Goal: Task Accomplishment & Management: Manage account settings

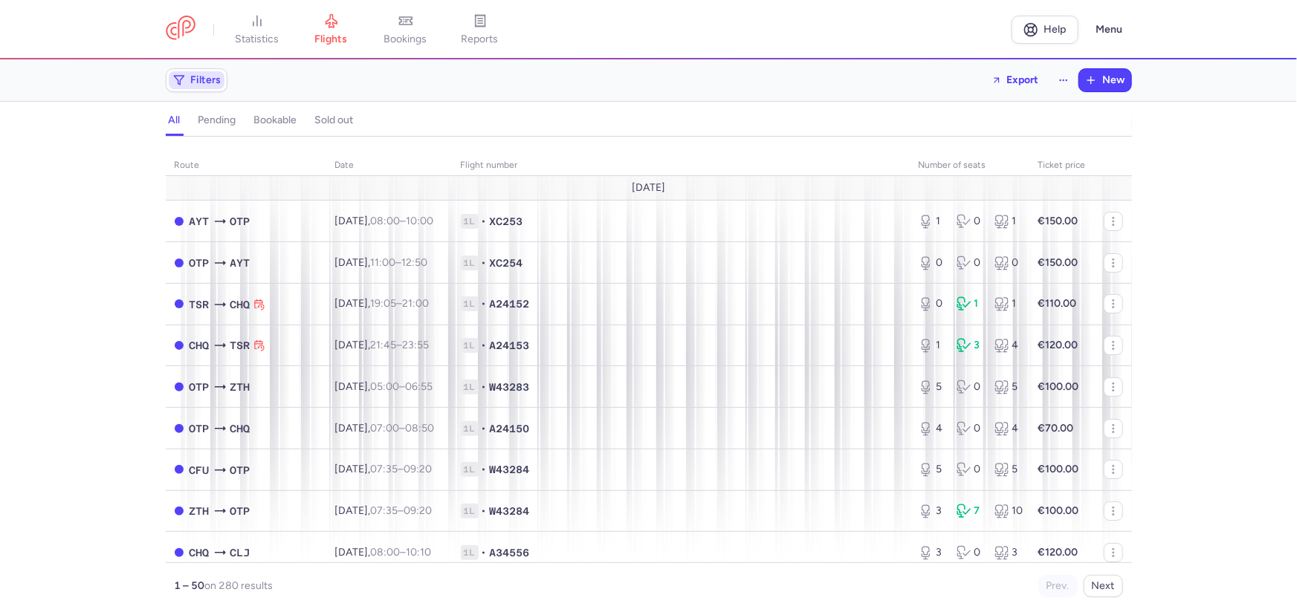
click at [212, 85] on span "Filters" at bounding box center [206, 80] width 30 height 12
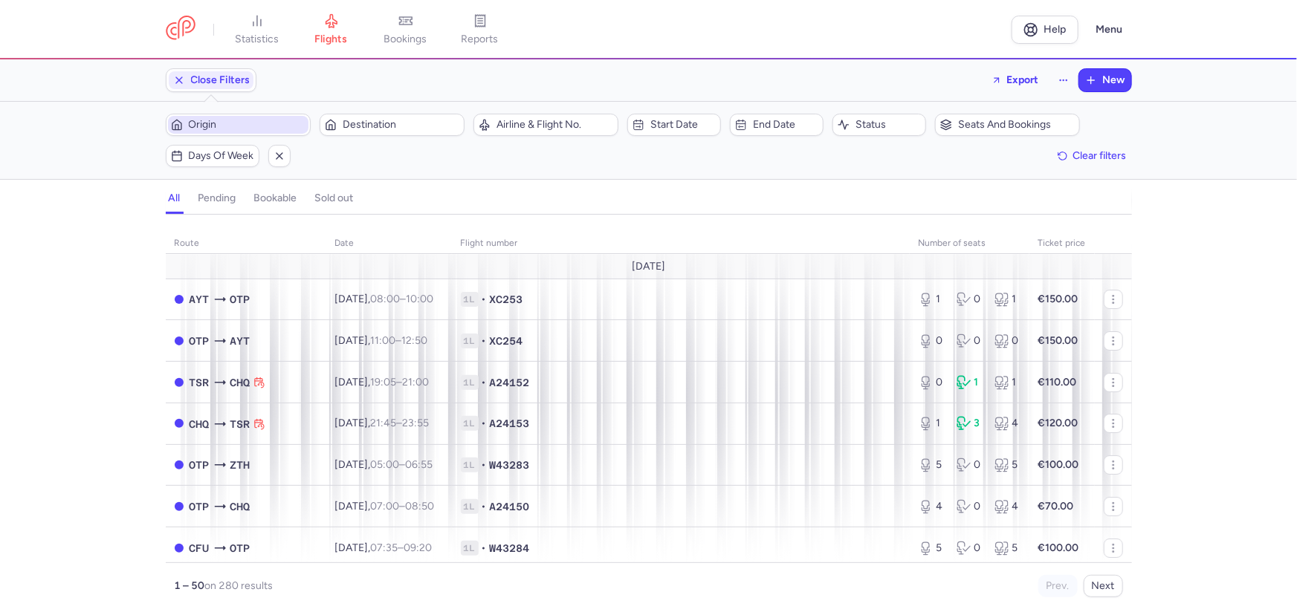
click at [245, 119] on span "Origin" at bounding box center [247, 125] width 117 height 12
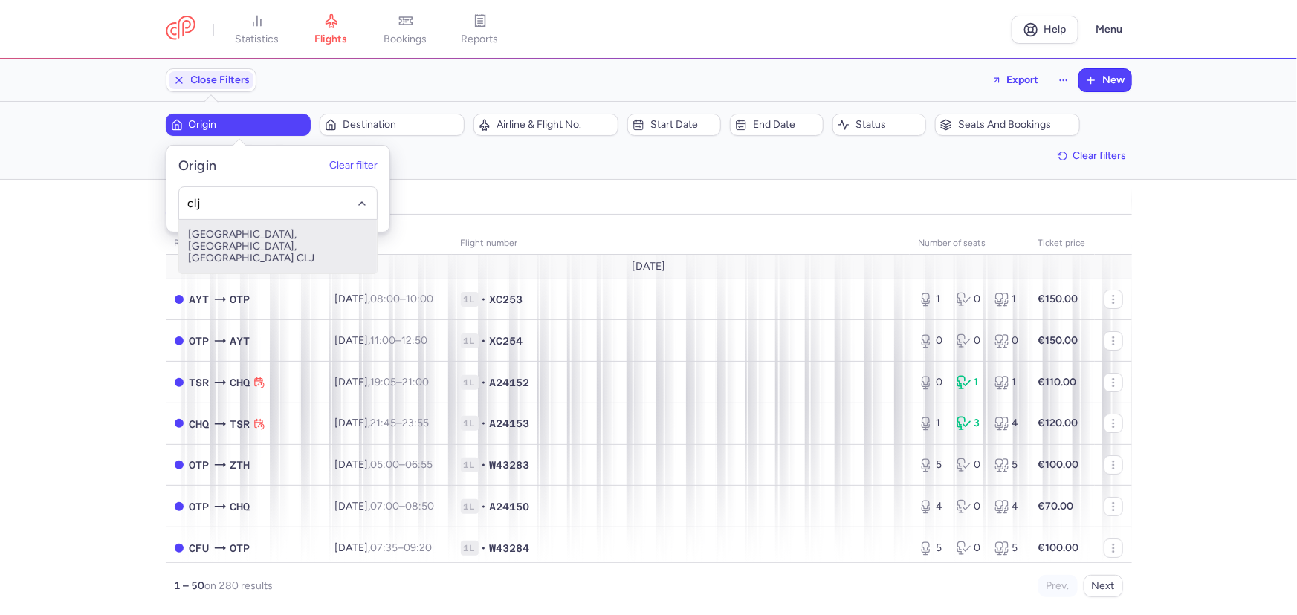
click at [268, 245] on span "[GEOGRAPHIC_DATA], [GEOGRAPHIC_DATA], [GEOGRAPHIC_DATA] CLJ" at bounding box center [278, 247] width 198 height 54
type input "clj"
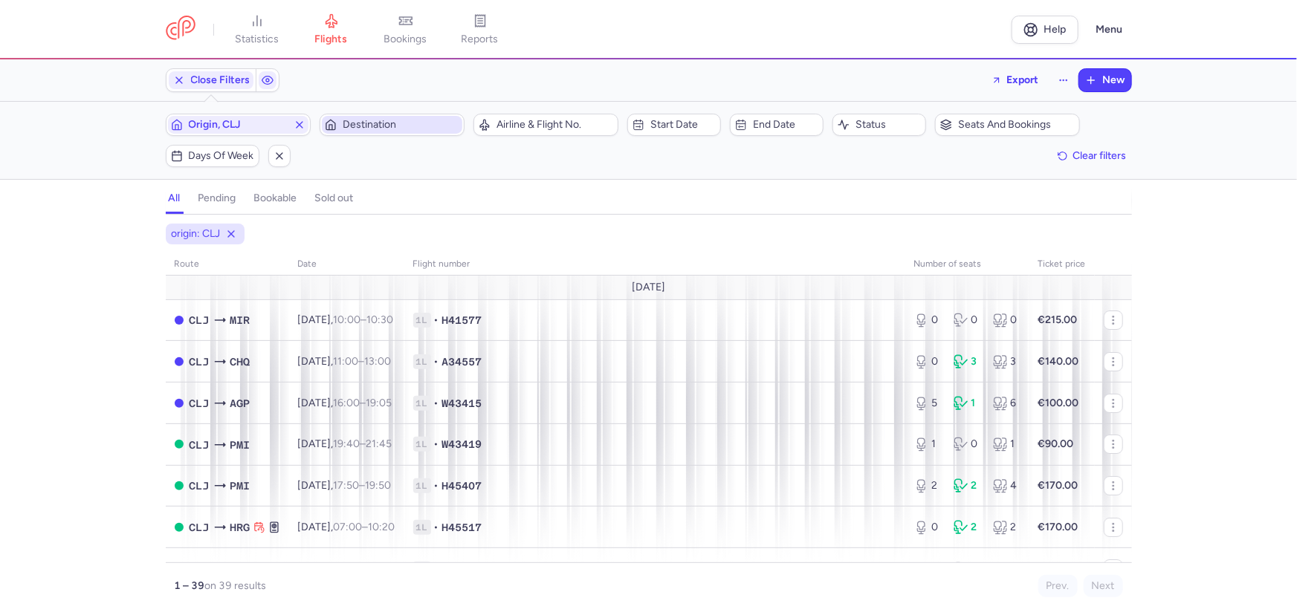
click at [384, 128] on span "Destination" at bounding box center [401, 125] width 117 height 12
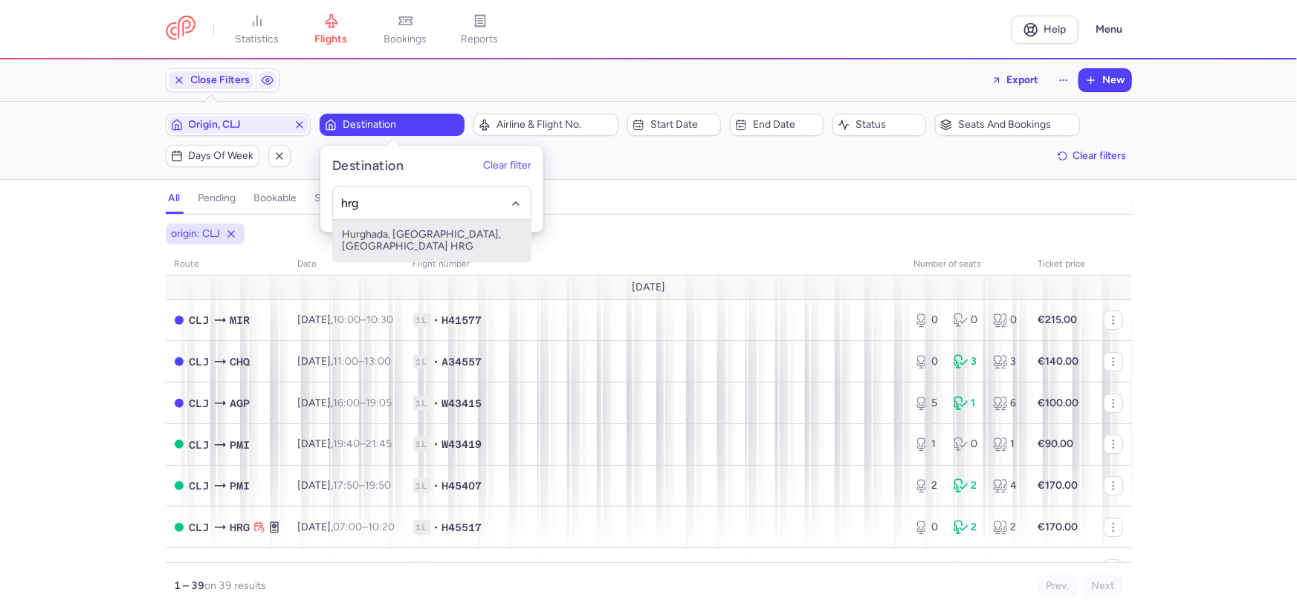
click at [419, 230] on span "Hurghada, [GEOGRAPHIC_DATA], [GEOGRAPHIC_DATA] HRG" at bounding box center [432, 241] width 198 height 42
type input "hrg"
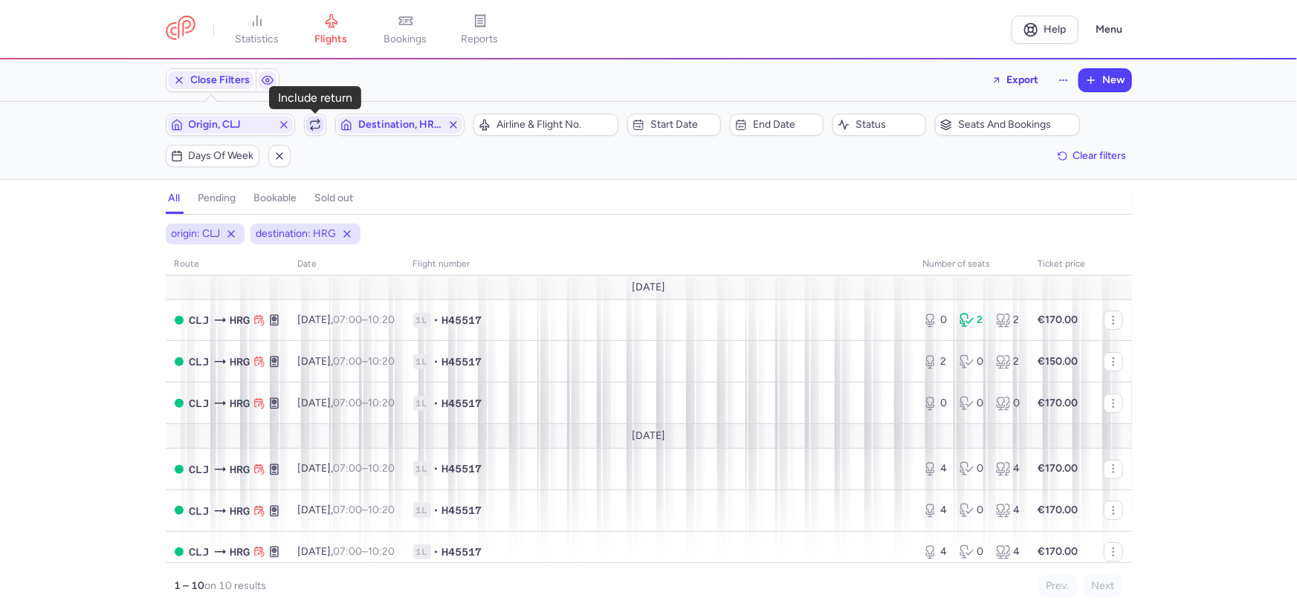
click at [317, 127] on icon "button" at bounding box center [315, 127] width 9 height 3
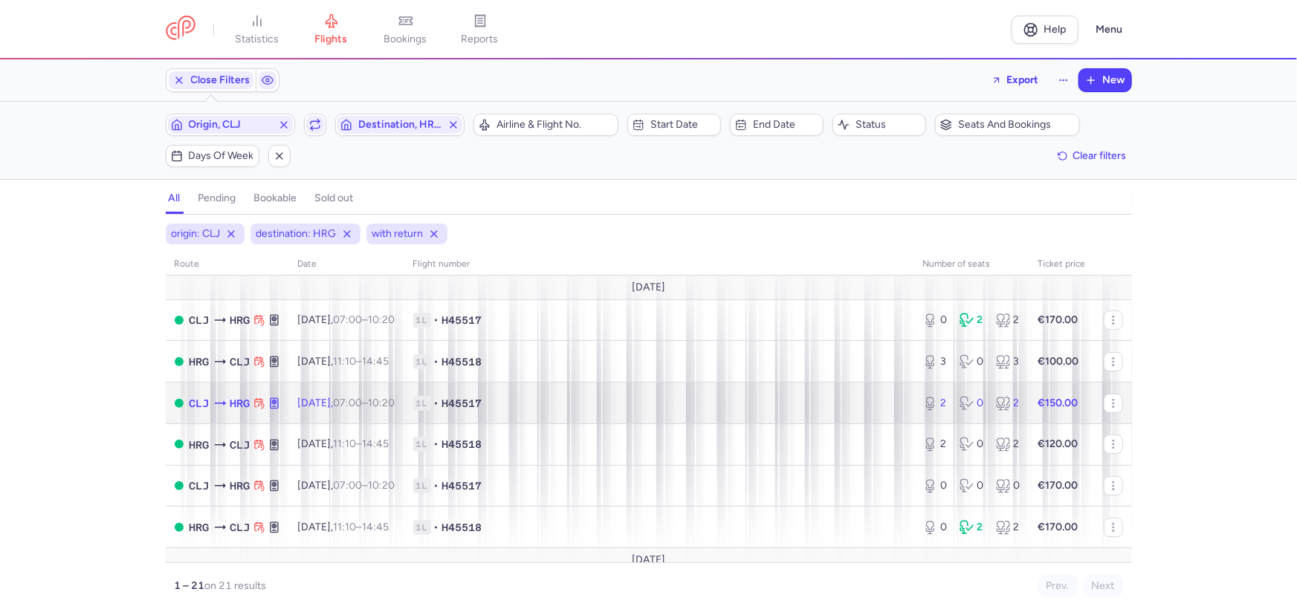
click at [543, 406] on span "1L • H45517" at bounding box center [659, 403] width 492 height 15
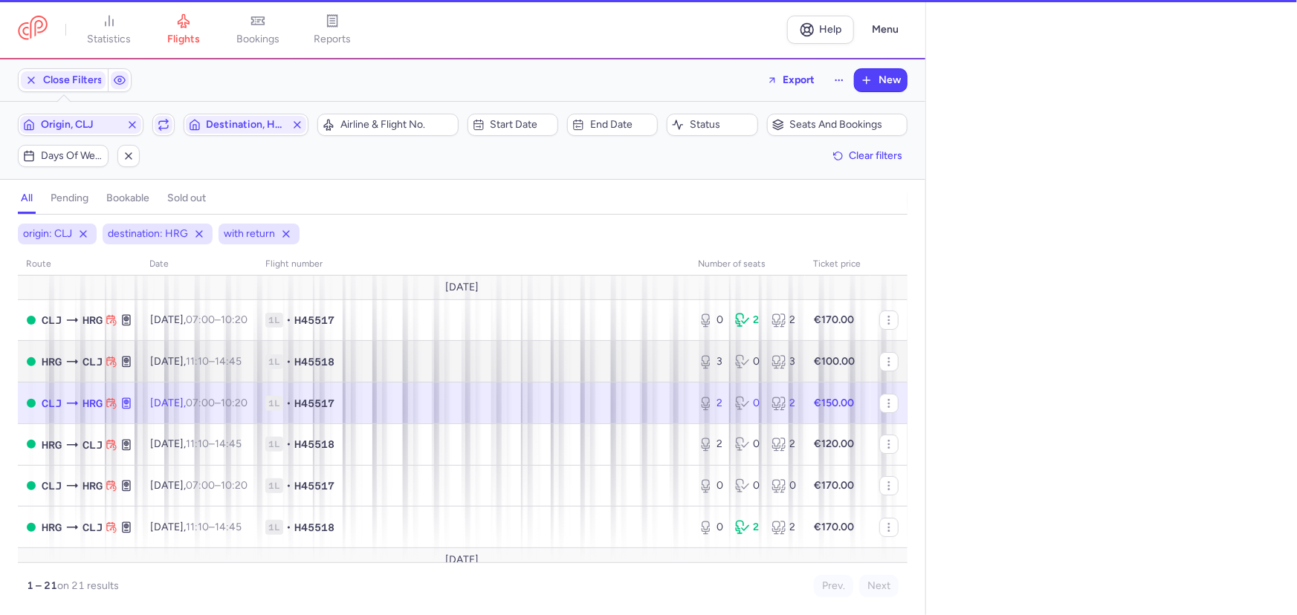
select select "days"
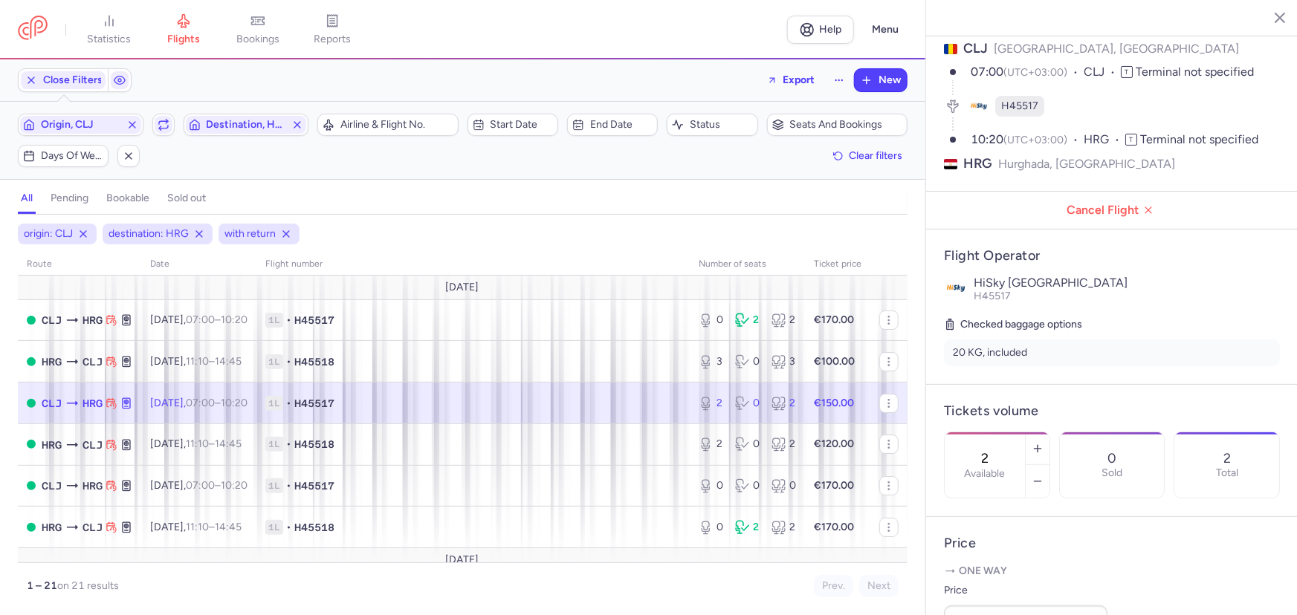
scroll to position [337, 0]
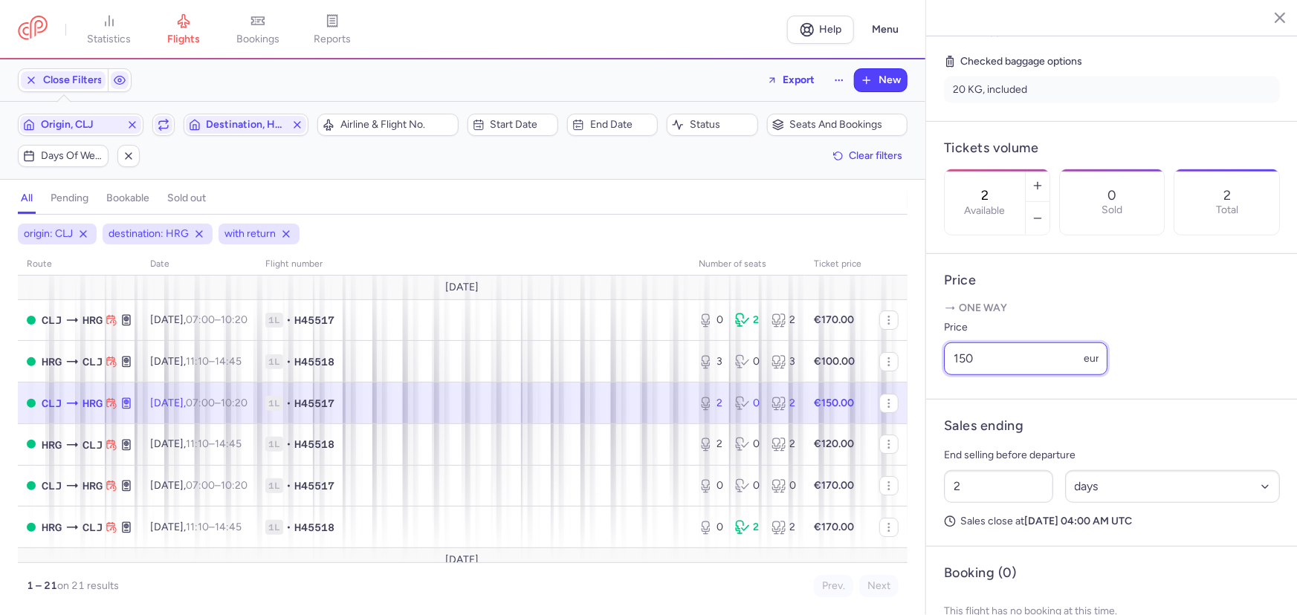
drag, startPoint x: 974, startPoint y: 401, endPoint x: 956, endPoint y: 401, distance: 17.8
click at [956, 375] on input "150" at bounding box center [1026, 359] width 164 height 33
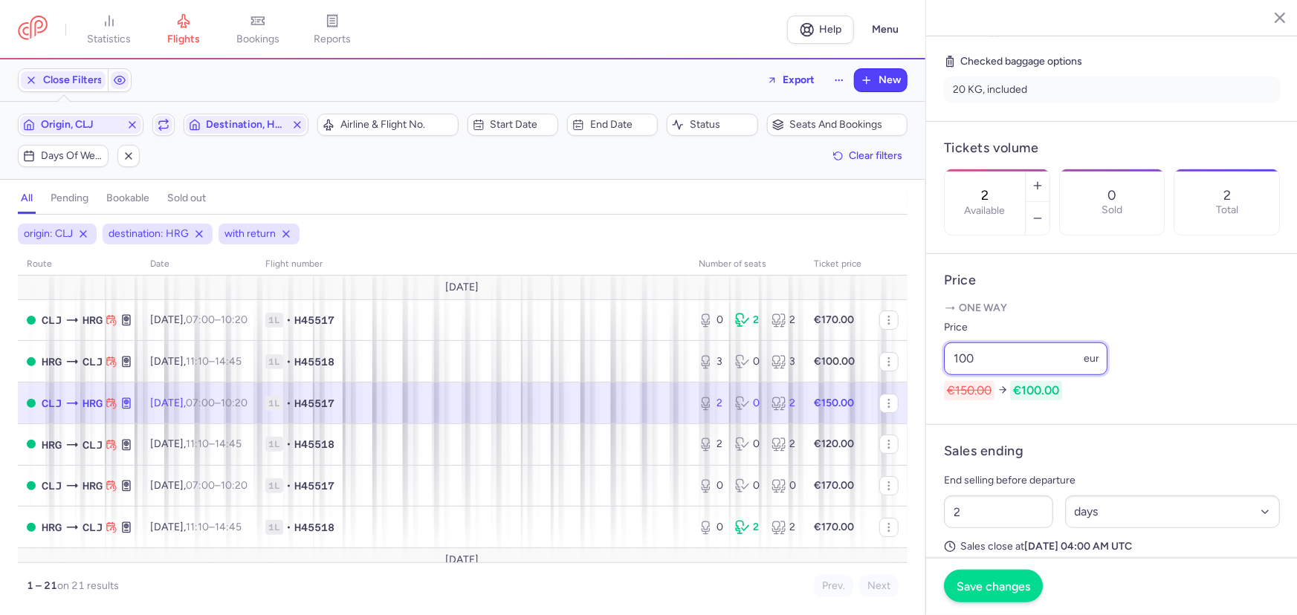
type input "100"
click at [1005, 585] on span "Save changes" at bounding box center [994, 586] width 74 height 13
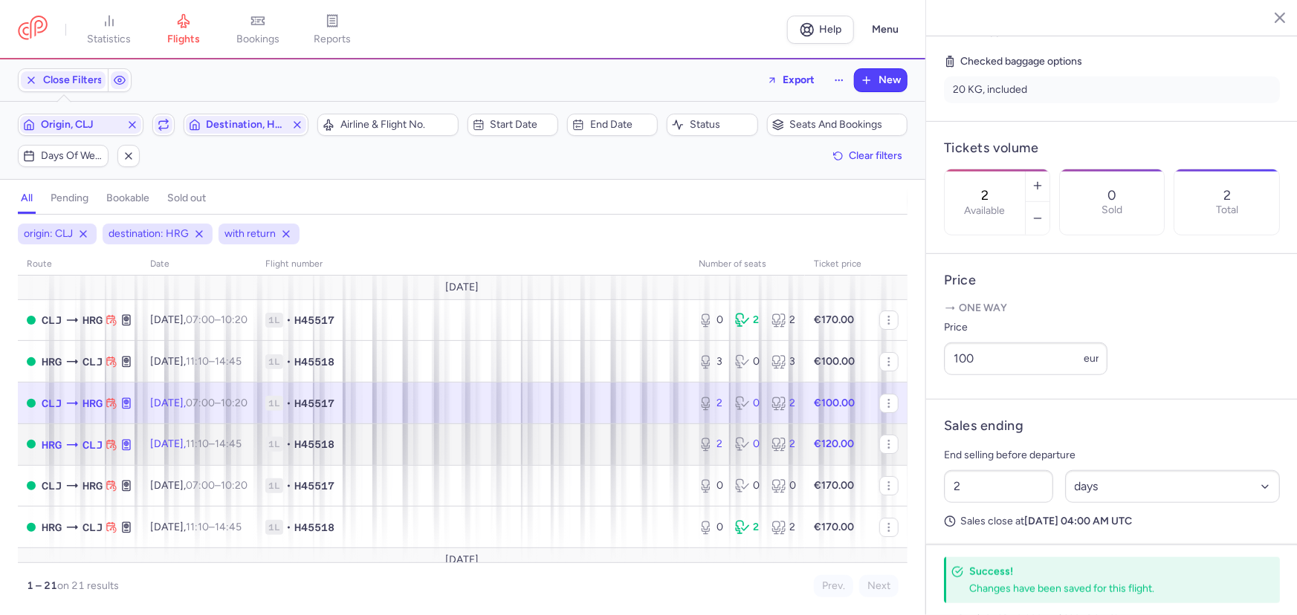
click at [398, 443] on span "1L • H45518" at bounding box center [473, 444] width 416 height 15
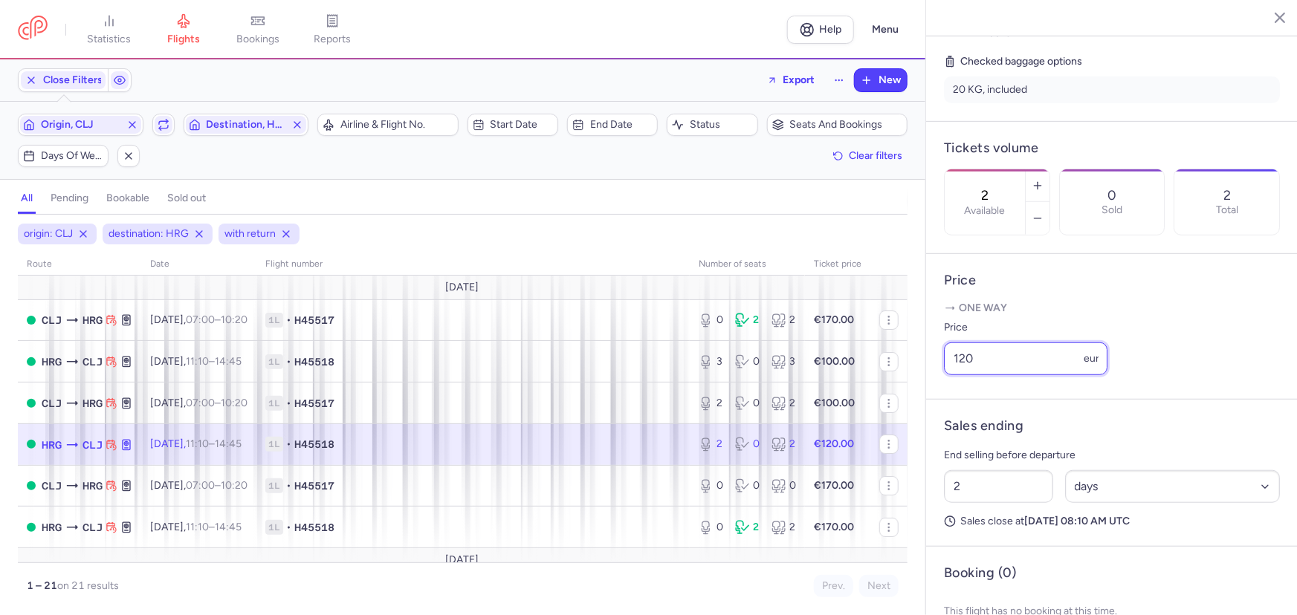
click at [959, 375] on input "120" at bounding box center [1026, 359] width 164 height 33
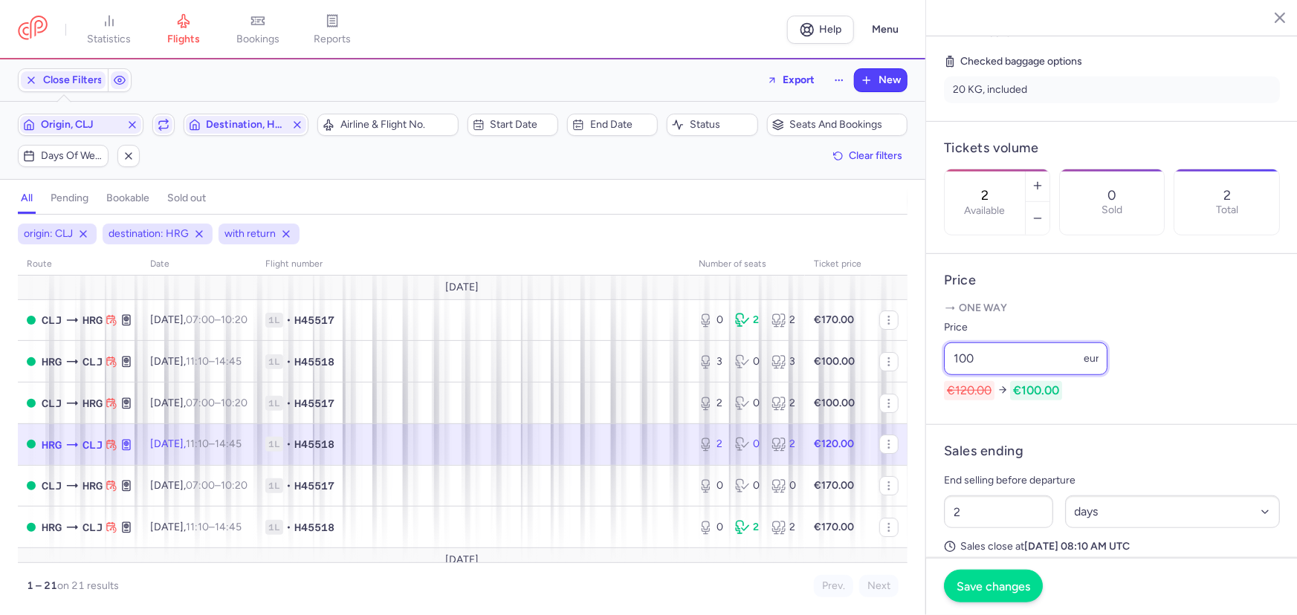
type input "100"
click at [1012, 581] on span "Save changes" at bounding box center [994, 586] width 74 height 13
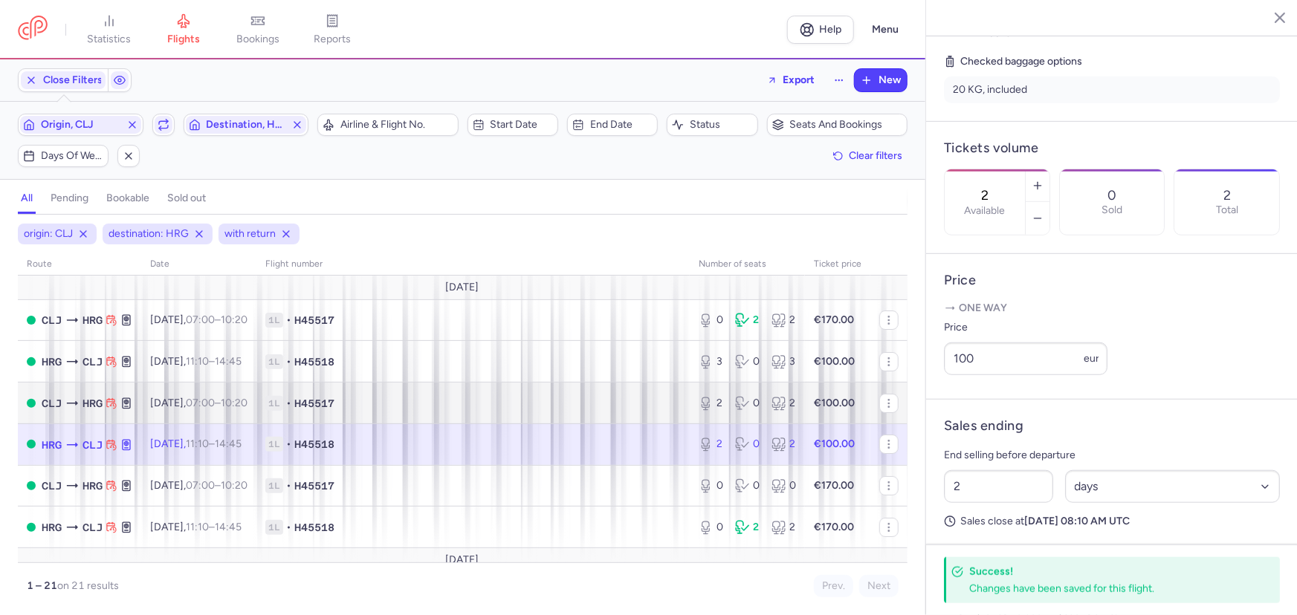
scroll to position [67, 0]
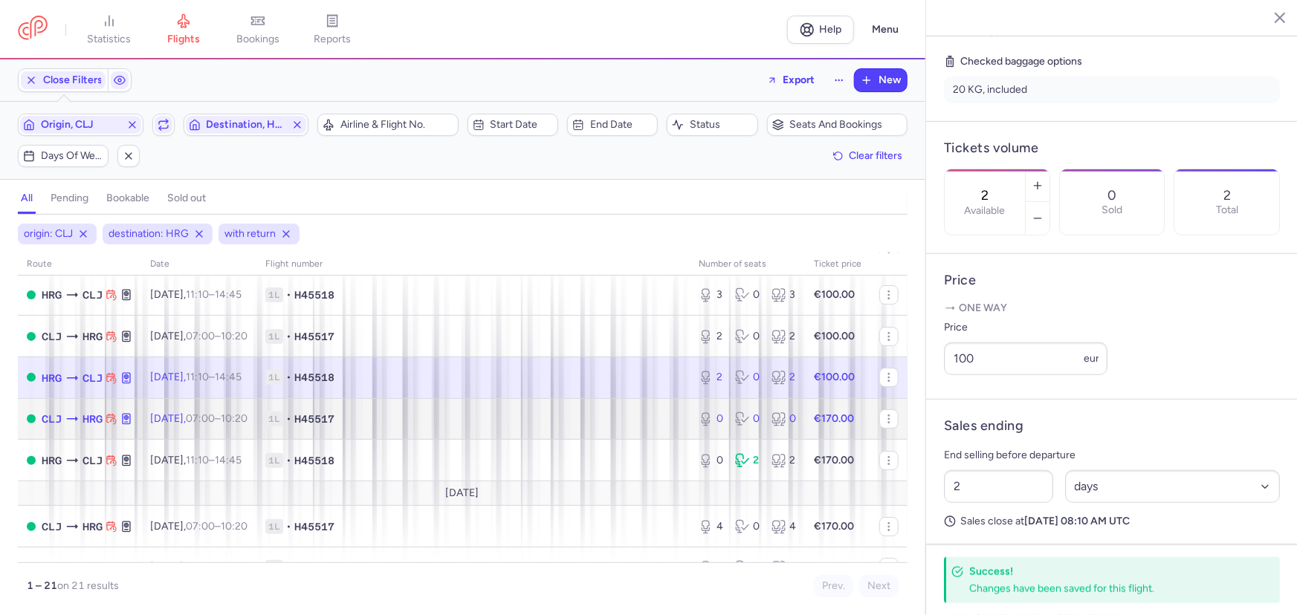
click at [412, 416] on span "1L • H45517" at bounding box center [473, 419] width 416 height 15
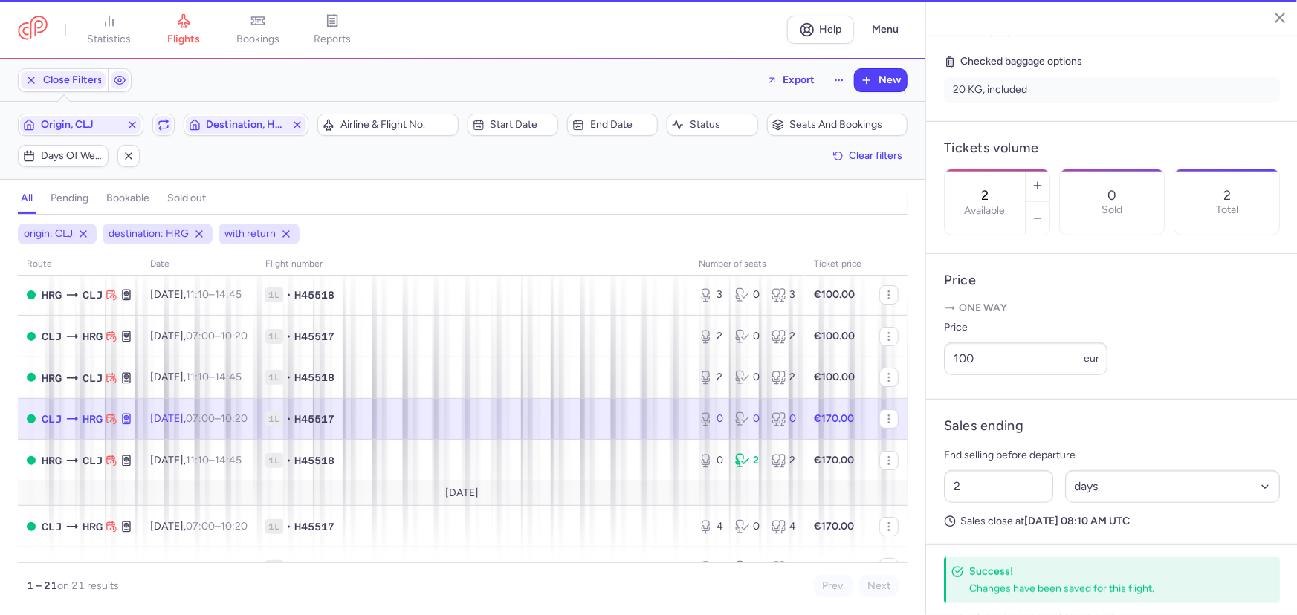
type input "0"
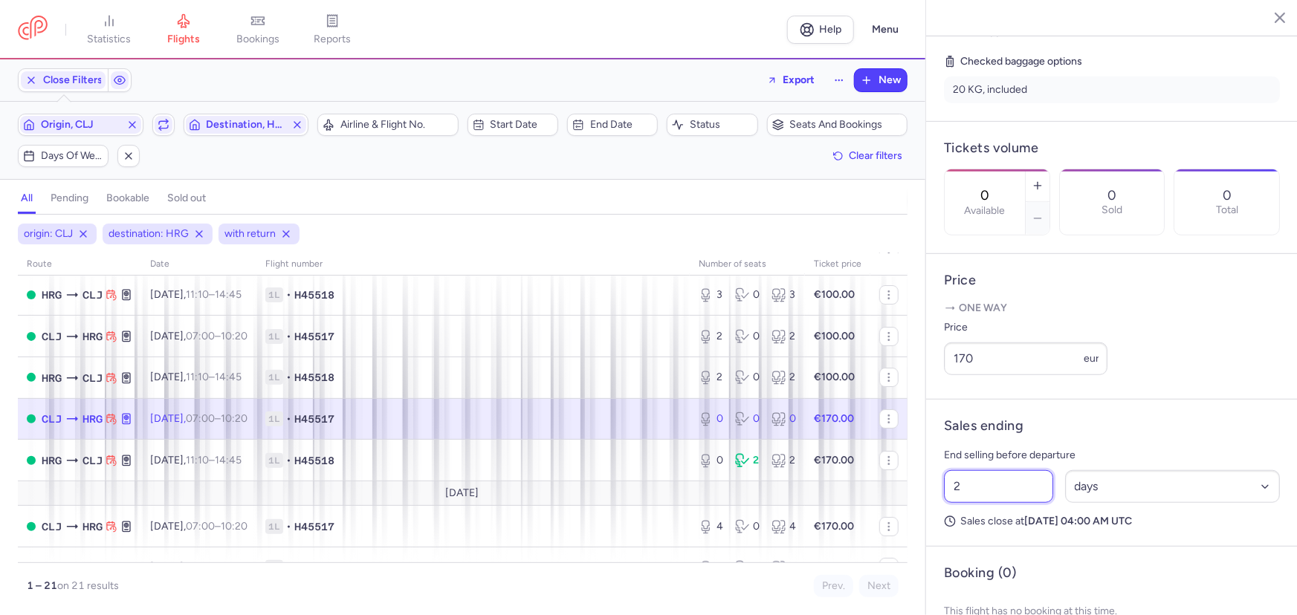
drag, startPoint x: 969, startPoint y: 528, endPoint x: 946, endPoint y: 516, distance: 25.9
click at [941, 509] on div "2 Select an option hours days" at bounding box center [1112, 487] width 348 height 45
type input "1"
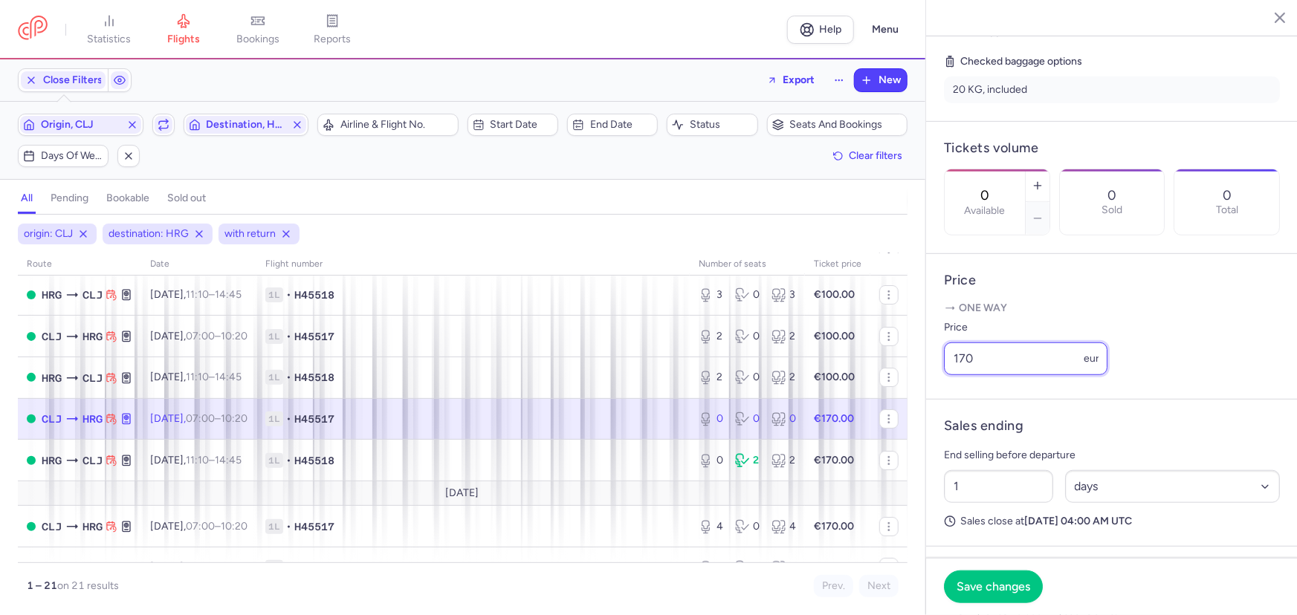
drag, startPoint x: 965, startPoint y: 400, endPoint x: 957, endPoint y: 396, distance: 8.3
click at [957, 375] on input "170" at bounding box center [1026, 359] width 164 height 33
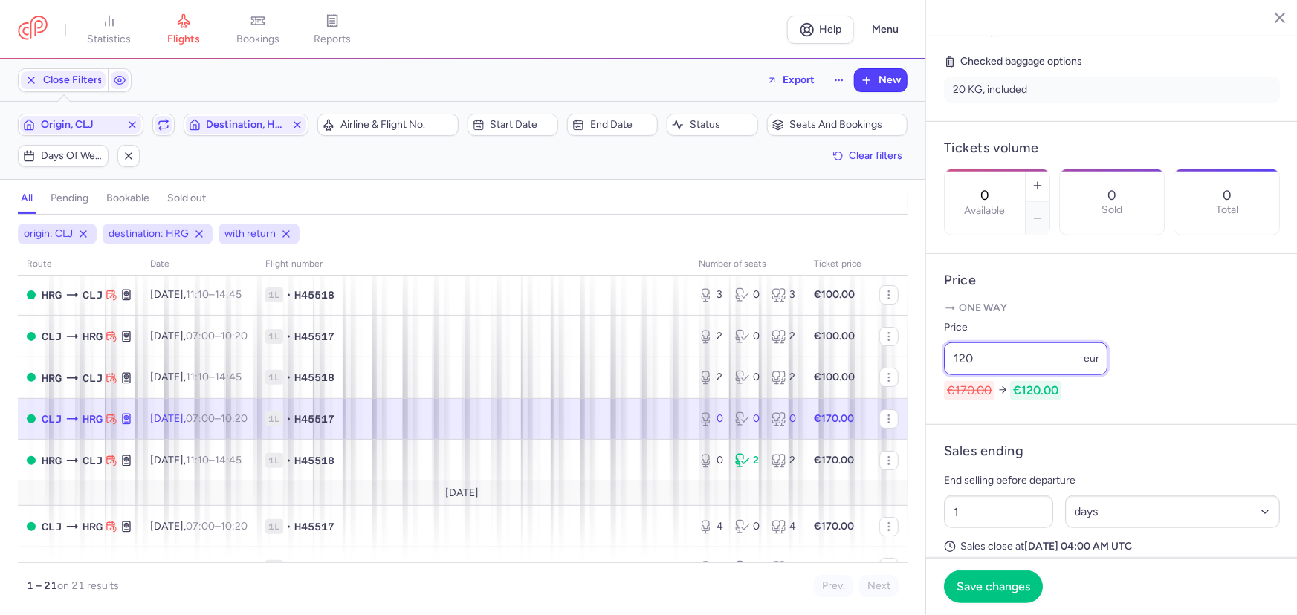
type input "120"
drag, startPoint x: 957, startPoint y: 398, endPoint x: 992, endPoint y: 590, distance: 195.7
click at [992, 590] on span "Save changes" at bounding box center [994, 586] width 74 height 13
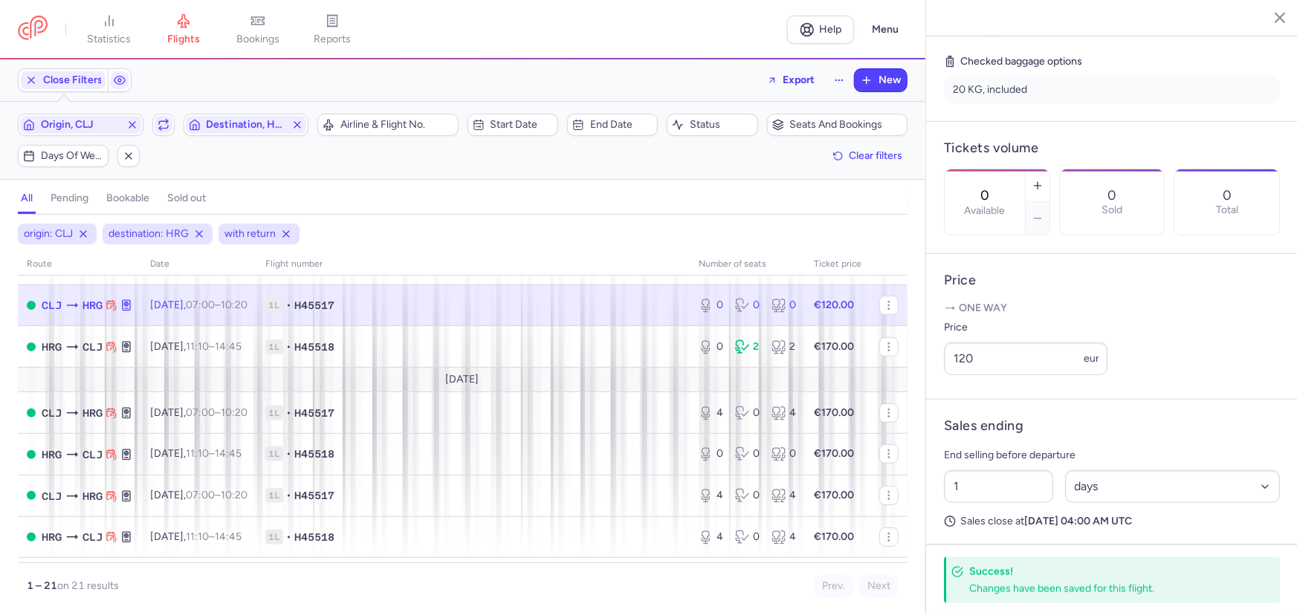
scroll to position [202, 0]
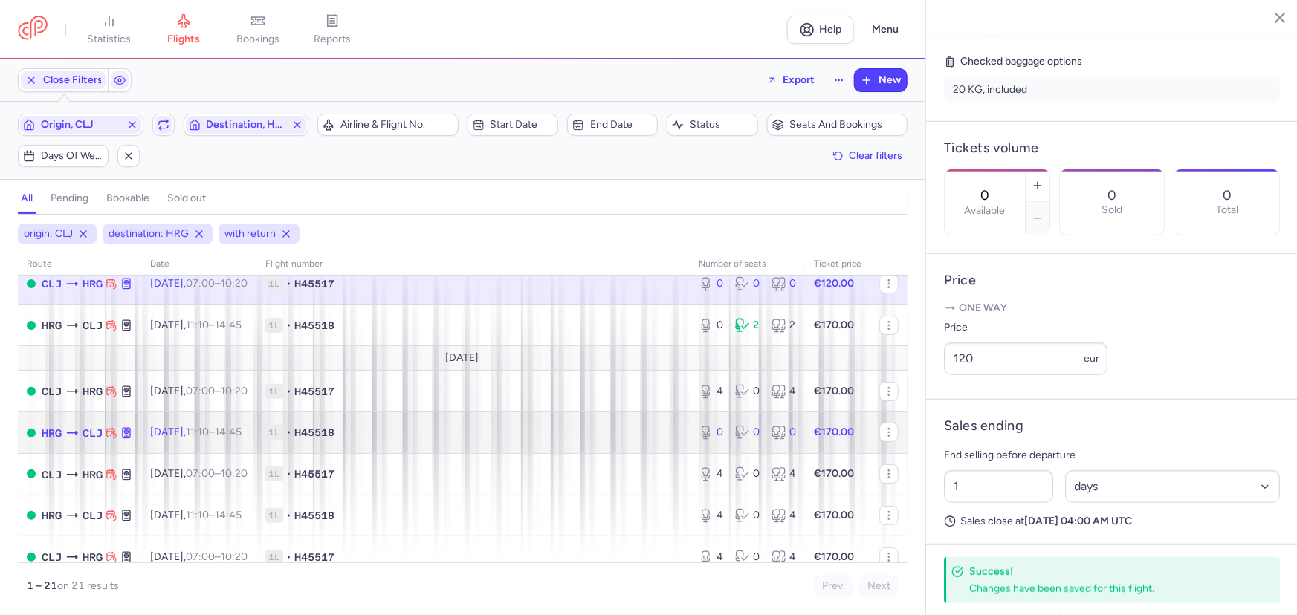
click at [450, 440] on span "1L • H45518" at bounding box center [473, 432] width 416 height 15
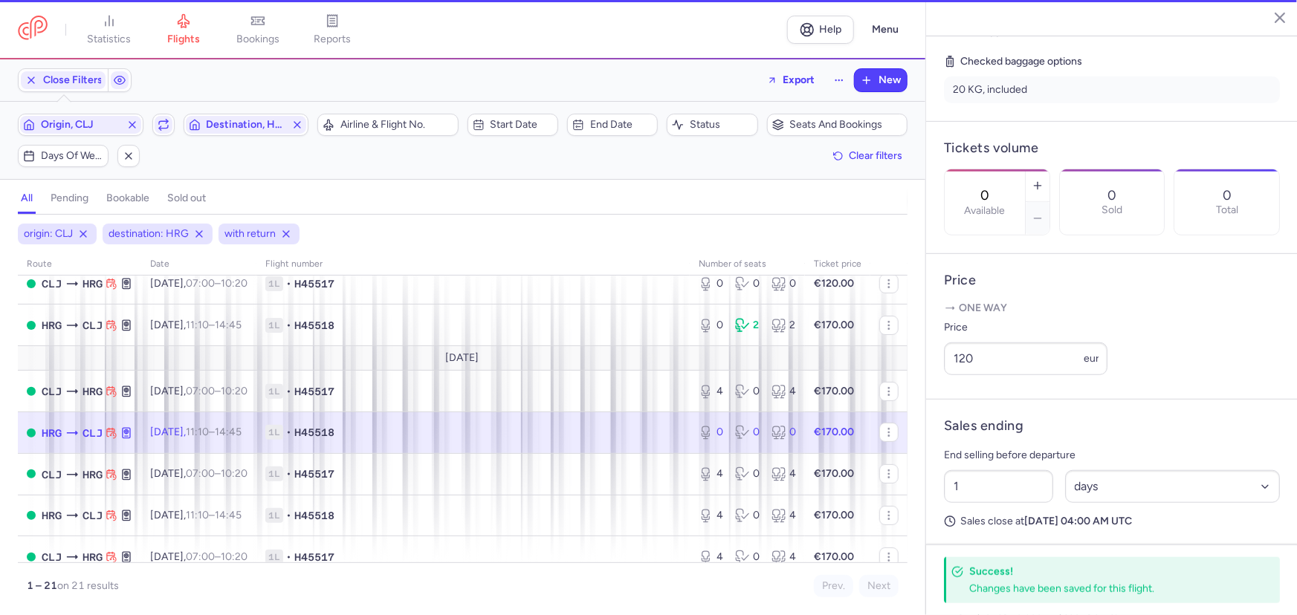
type input "2"
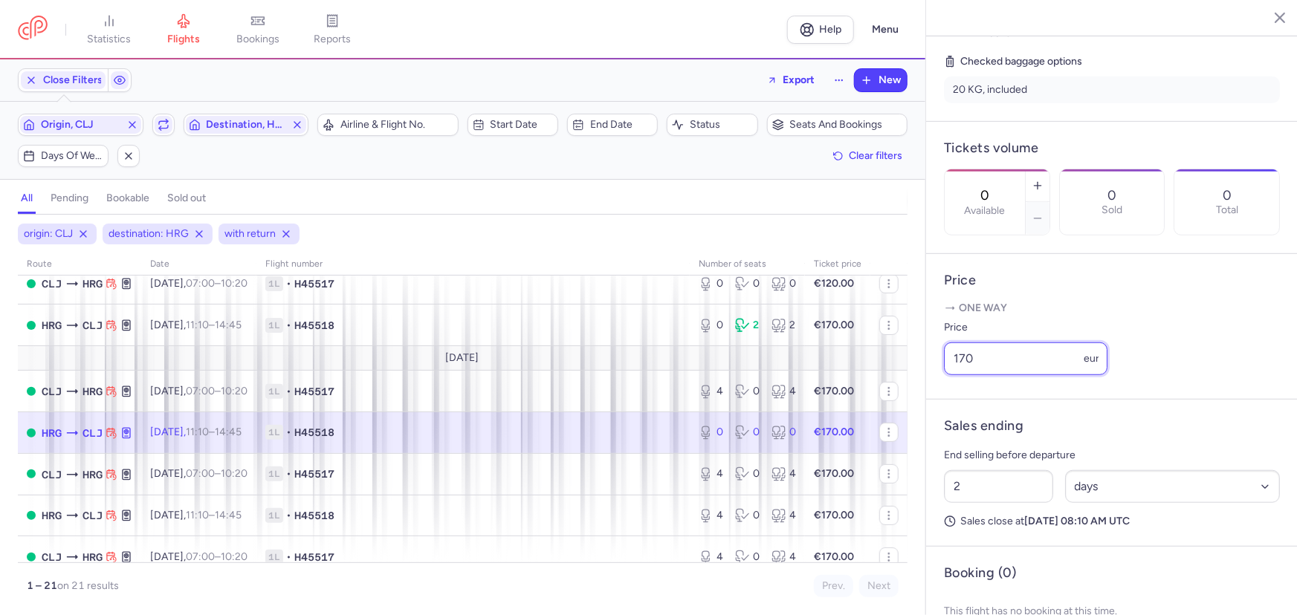
drag, startPoint x: 968, startPoint y: 395, endPoint x: 960, endPoint y: 393, distance: 8.3
click at [960, 375] on input "170" at bounding box center [1026, 359] width 164 height 33
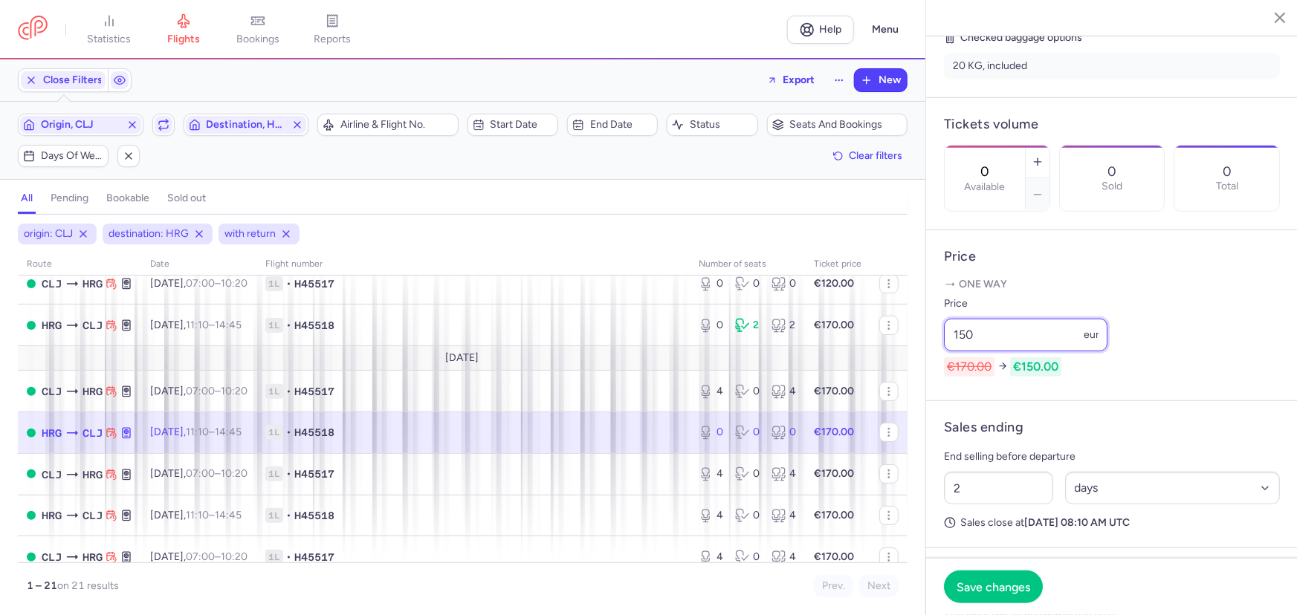
scroll to position [337, 0]
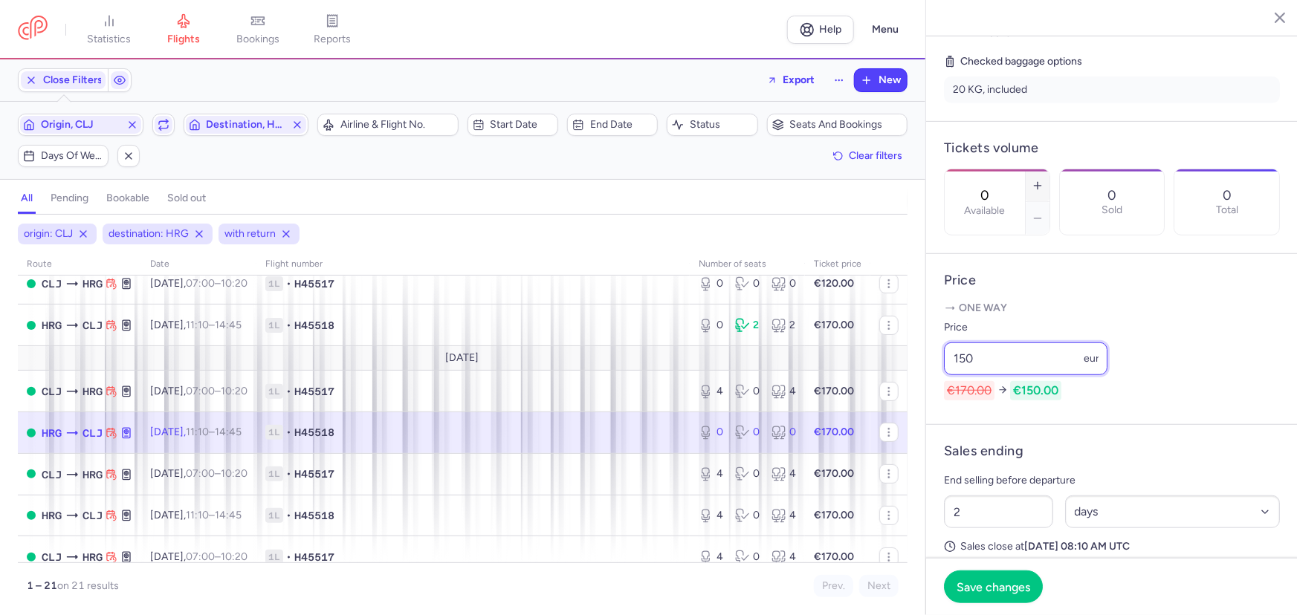
type input "150"
click at [1044, 180] on icon "button" at bounding box center [1038, 186] width 12 height 12
click at [1010, 570] on footer "Save changes" at bounding box center [1112, 586] width 372 height 57
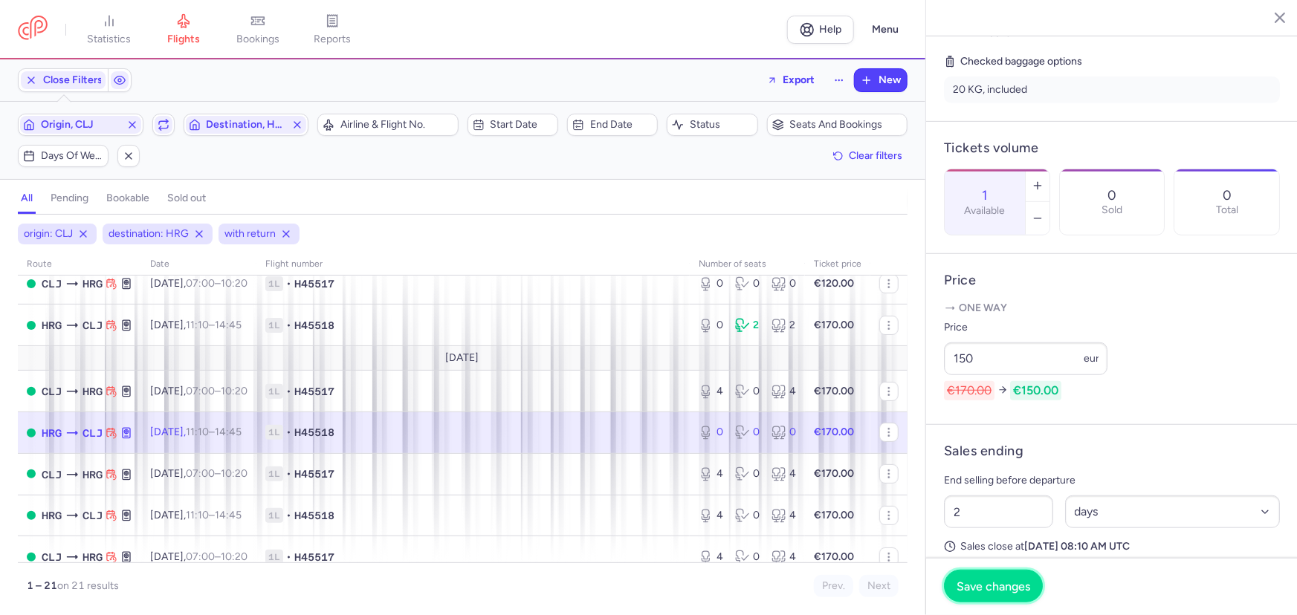
click at [1014, 589] on span "Save changes" at bounding box center [994, 586] width 74 height 13
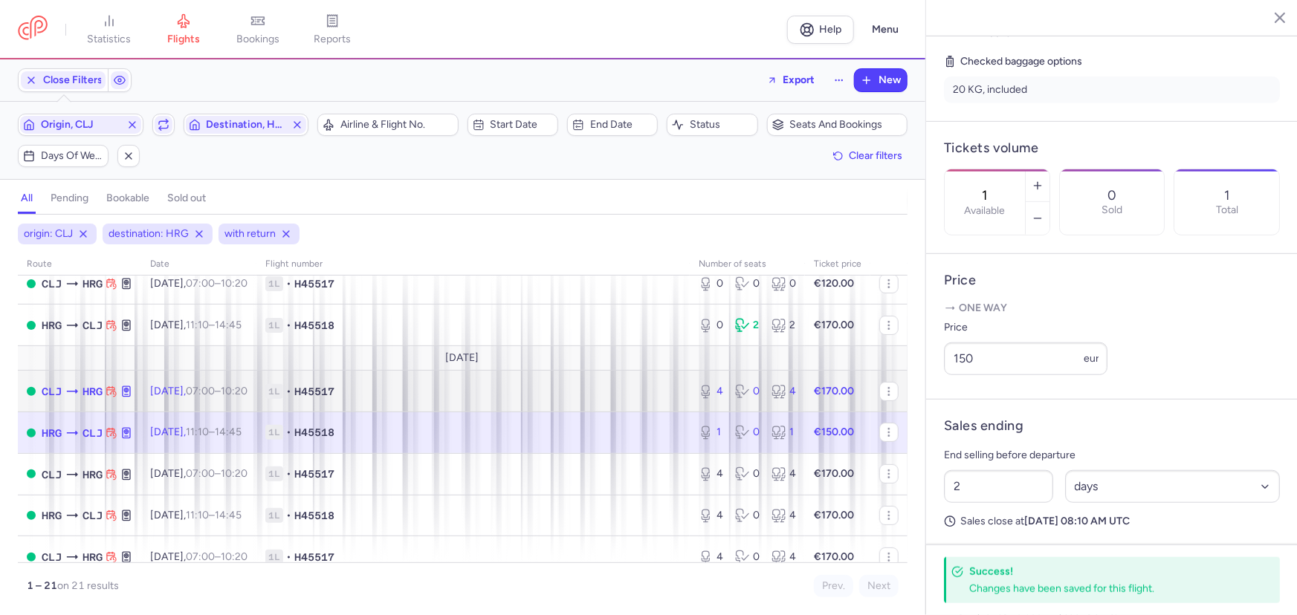
click at [445, 392] on span "1L • H45517" at bounding box center [473, 391] width 416 height 15
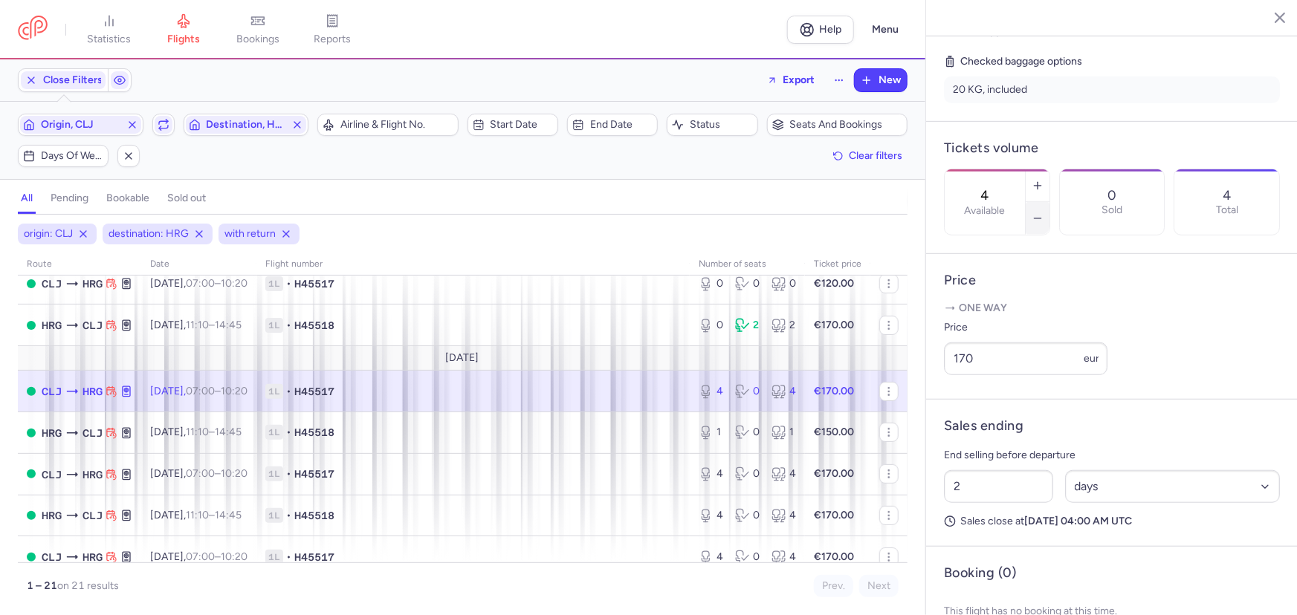
click at [1044, 213] on icon "button" at bounding box center [1038, 219] width 12 height 12
click at [1003, 593] on span "Save changes" at bounding box center [994, 586] width 74 height 13
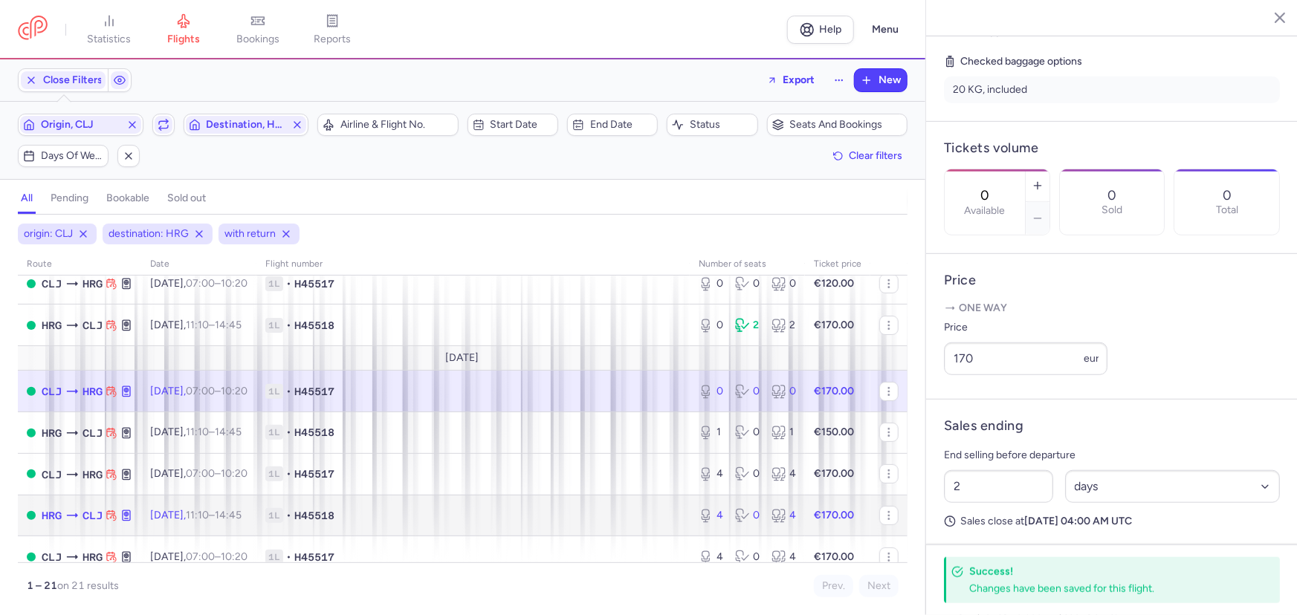
click at [462, 513] on span "1L • H45518" at bounding box center [473, 515] width 416 height 15
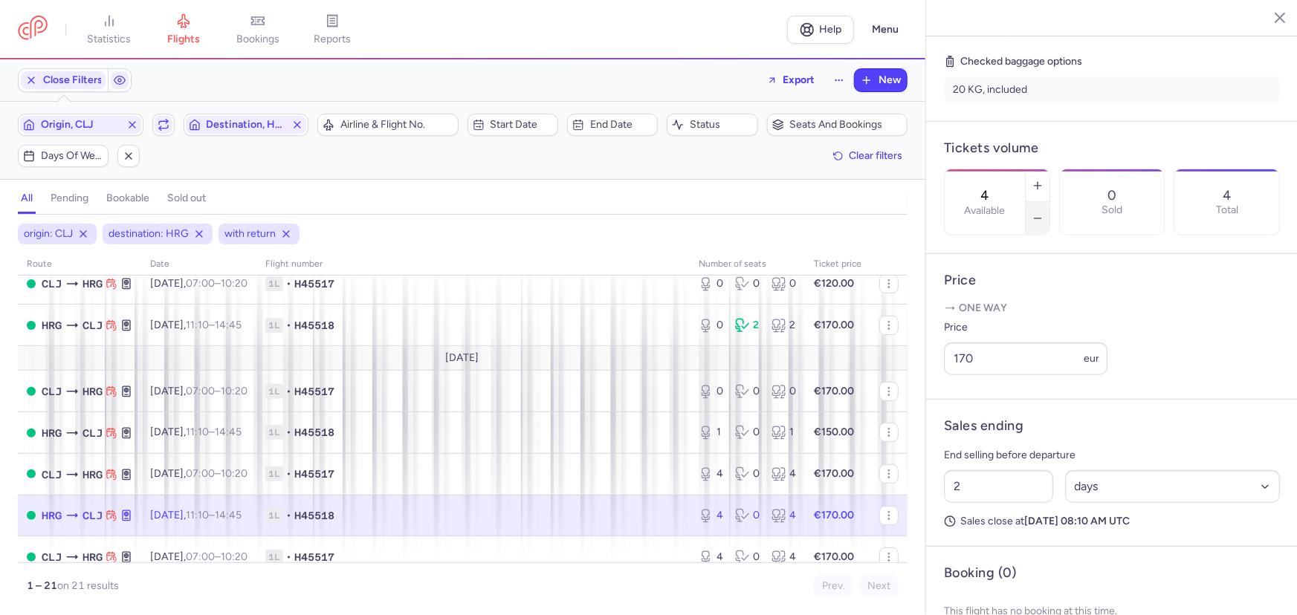
click at [1044, 213] on icon "button" at bounding box center [1038, 219] width 12 height 12
type input "0"
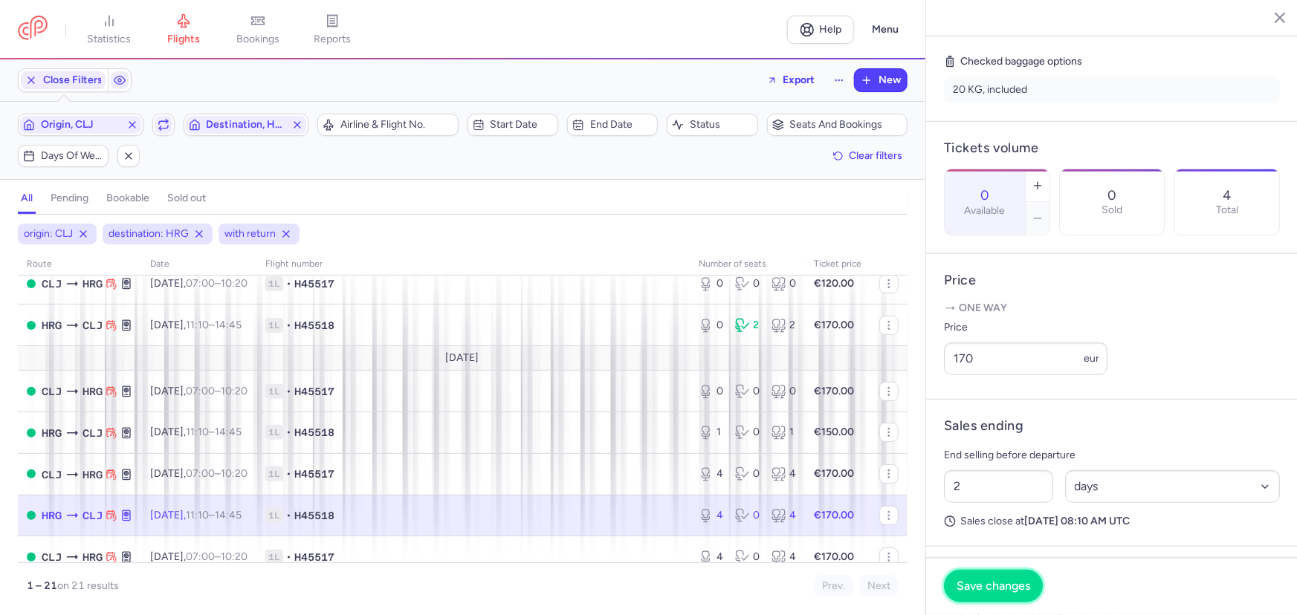
click at [986, 587] on span "Save changes" at bounding box center [994, 586] width 74 height 13
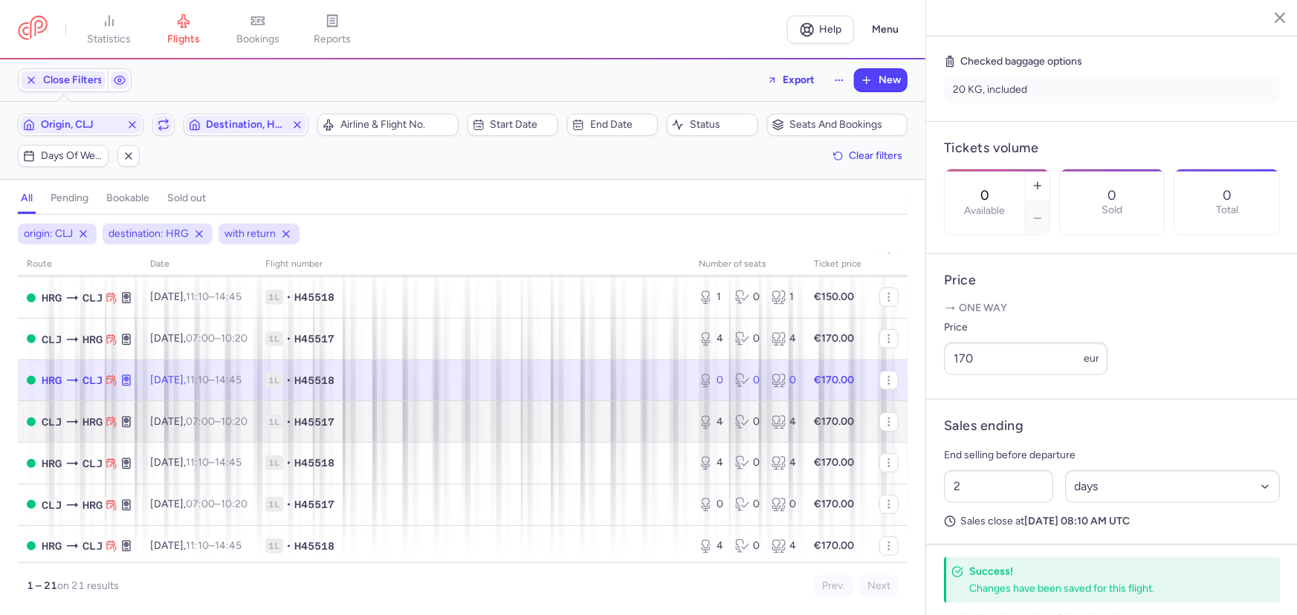
scroll to position [405, 0]
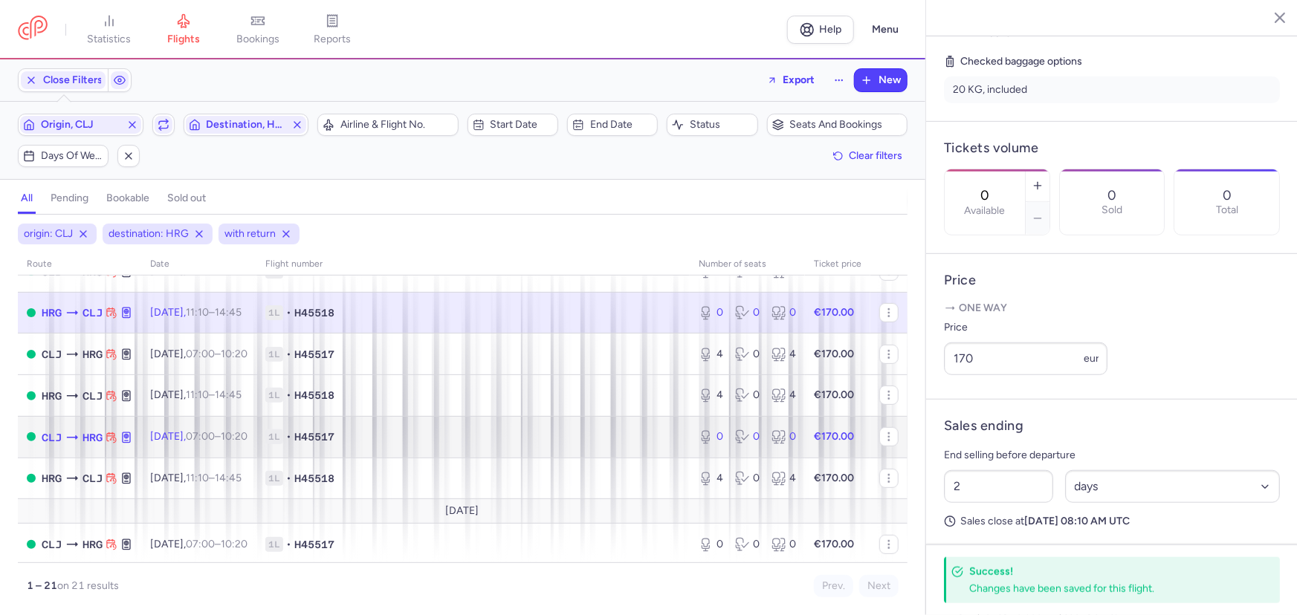
click at [470, 445] on span "1L • H45517" at bounding box center [473, 437] width 416 height 15
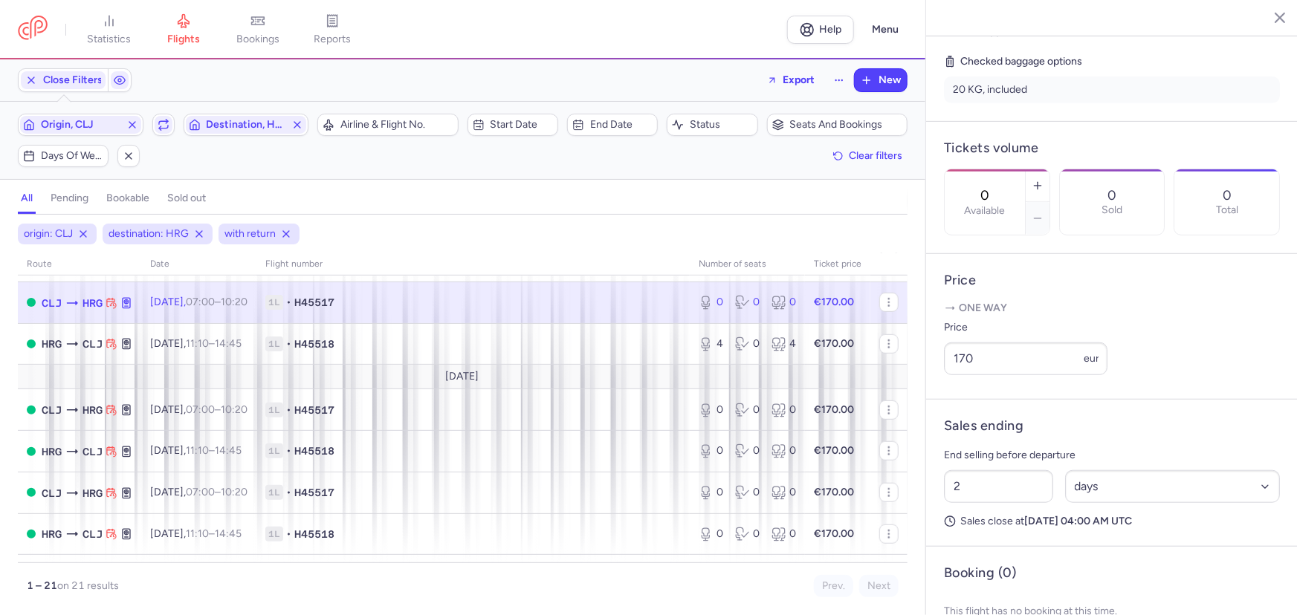
scroll to position [540, 0]
click at [447, 414] on span "1L • H45517" at bounding box center [473, 409] width 416 height 15
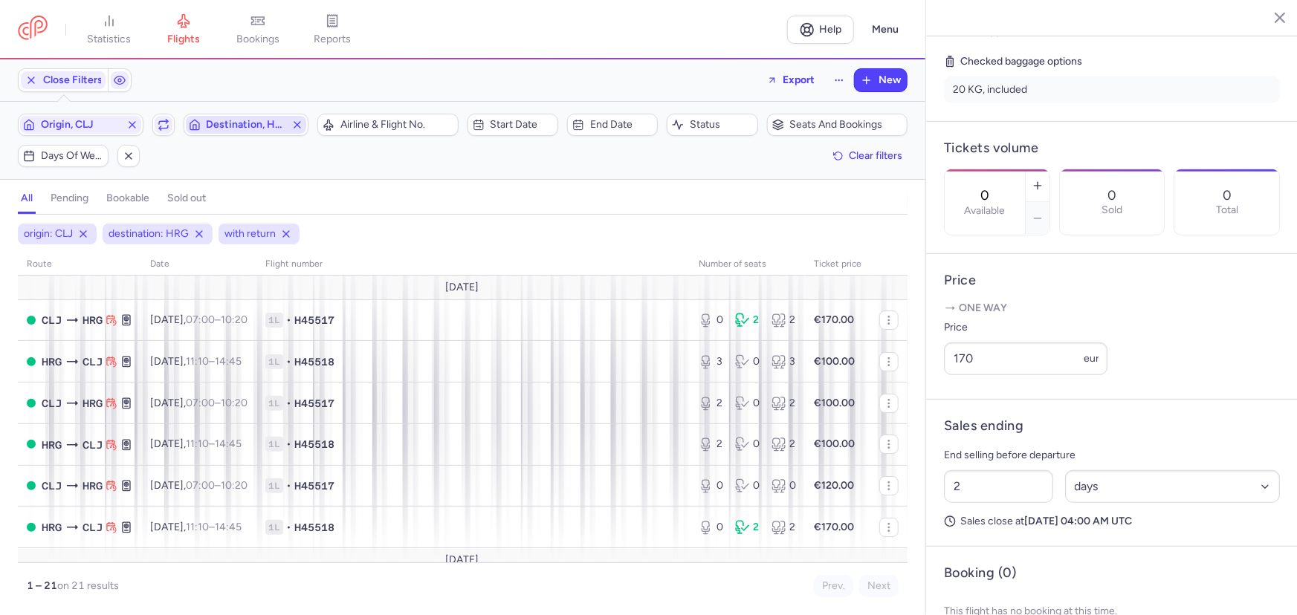
click at [239, 117] on span "Destination, HRG" at bounding box center [246, 125] width 121 height 18
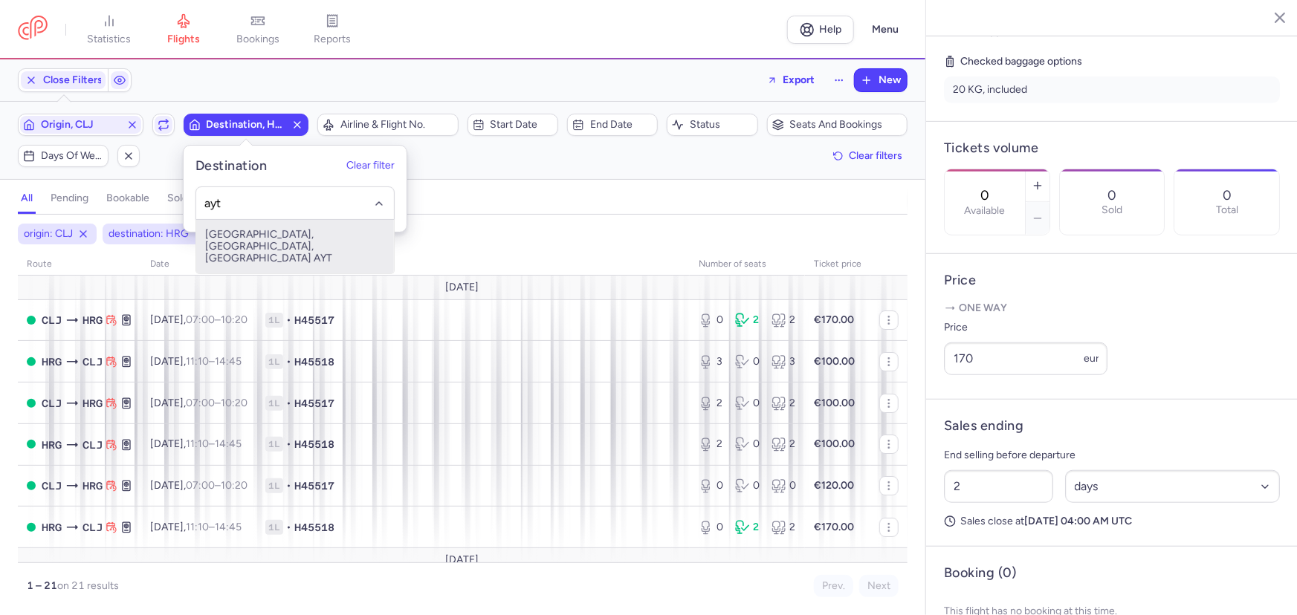
click at [294, 233] on span "[GEOGRAPHIC_DATA], [GEOGRAPHIC_DATA], [GEOGRAPHIC_DATA] AYT" at bounding box center [295, 247] width 198 height 54
type input "ayt"
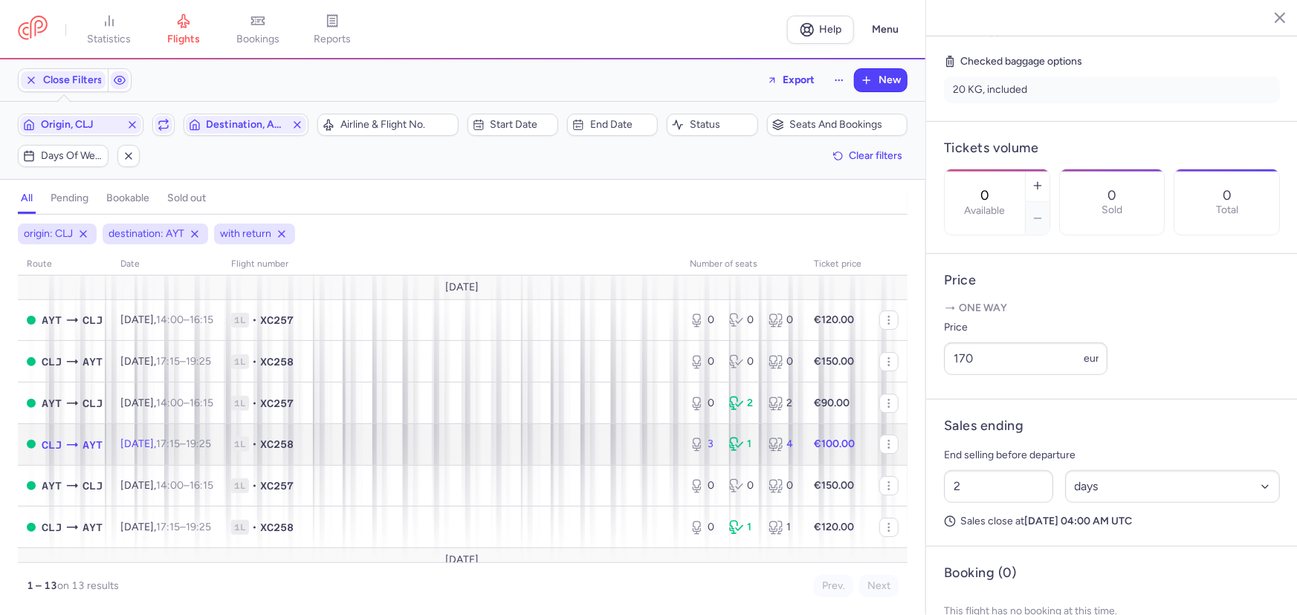
click at [384, 440] on span "1L • XC258" at bounding box center [451, 444] width 441 height 15
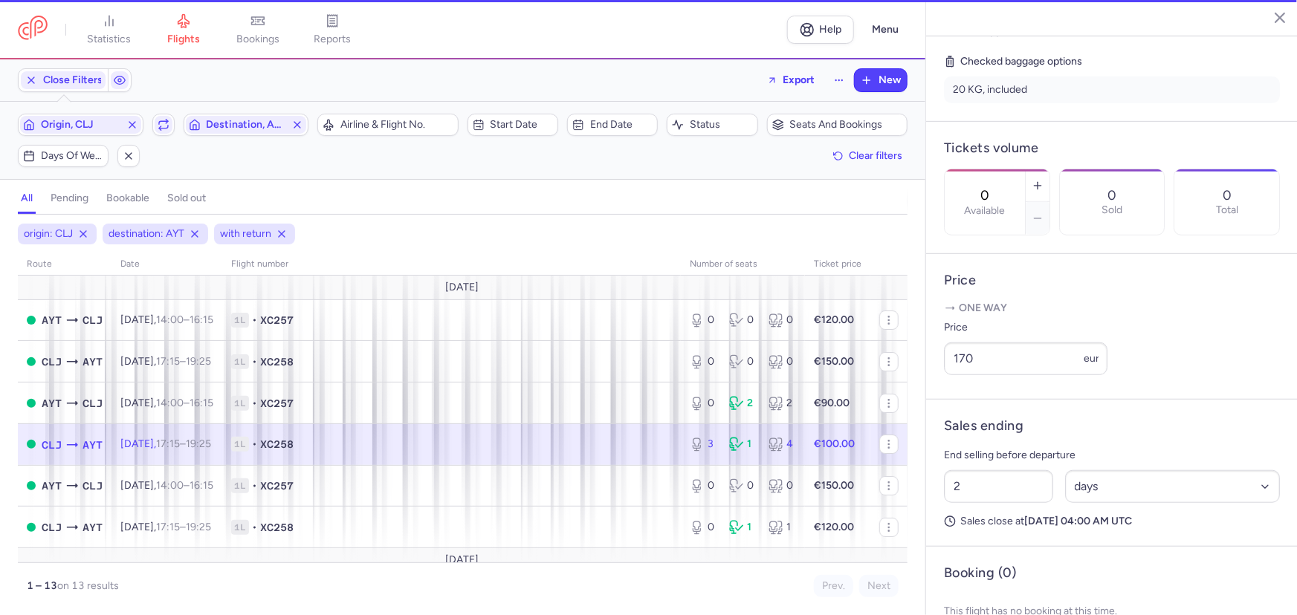
type input "3"
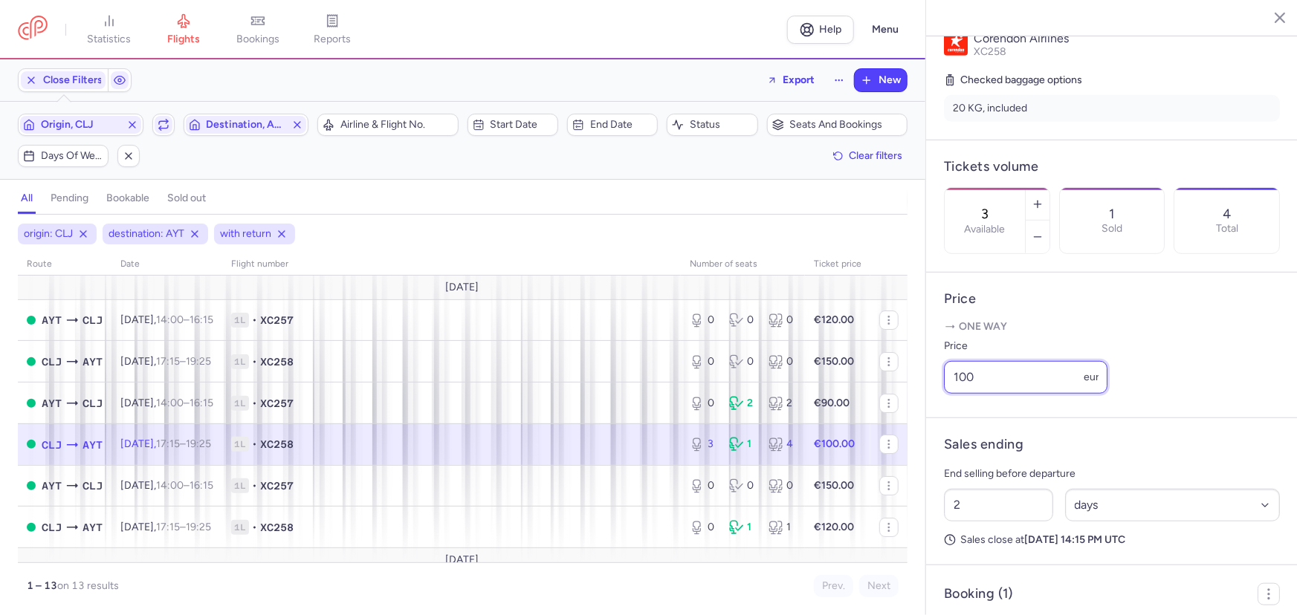
drag, startPoint x: 989, startPoint y: 405, endPoint x: 947, endPoint y: 394, distance: 43.8
click at [947, 394] on input "100" at bounding box center [1026, 377] width 164 height 33
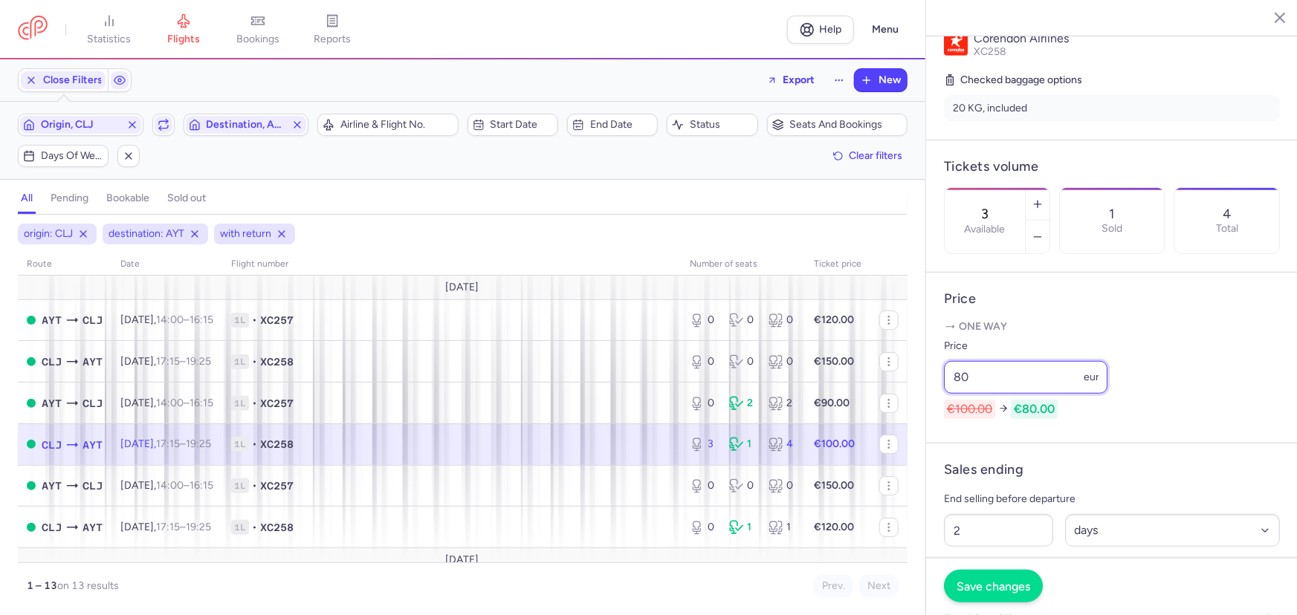
type input "80"
click at [1030, 592] on span "Save changes" at bounding box center [994, 586] width 74 height 13
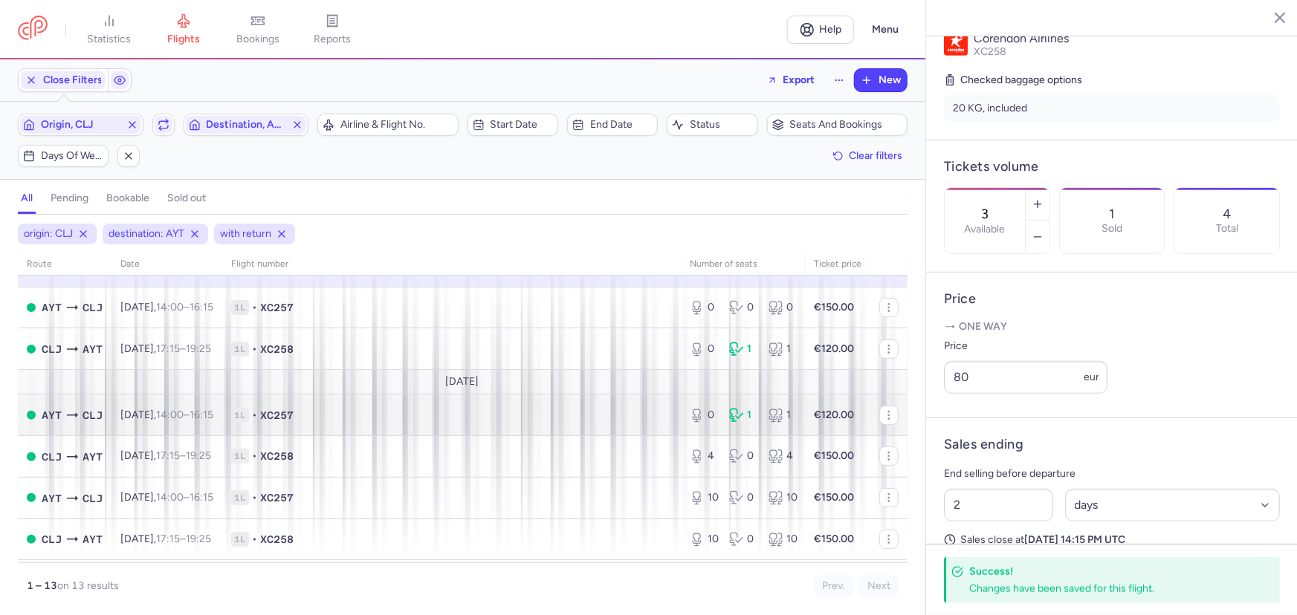
scroll to position [202, 0]
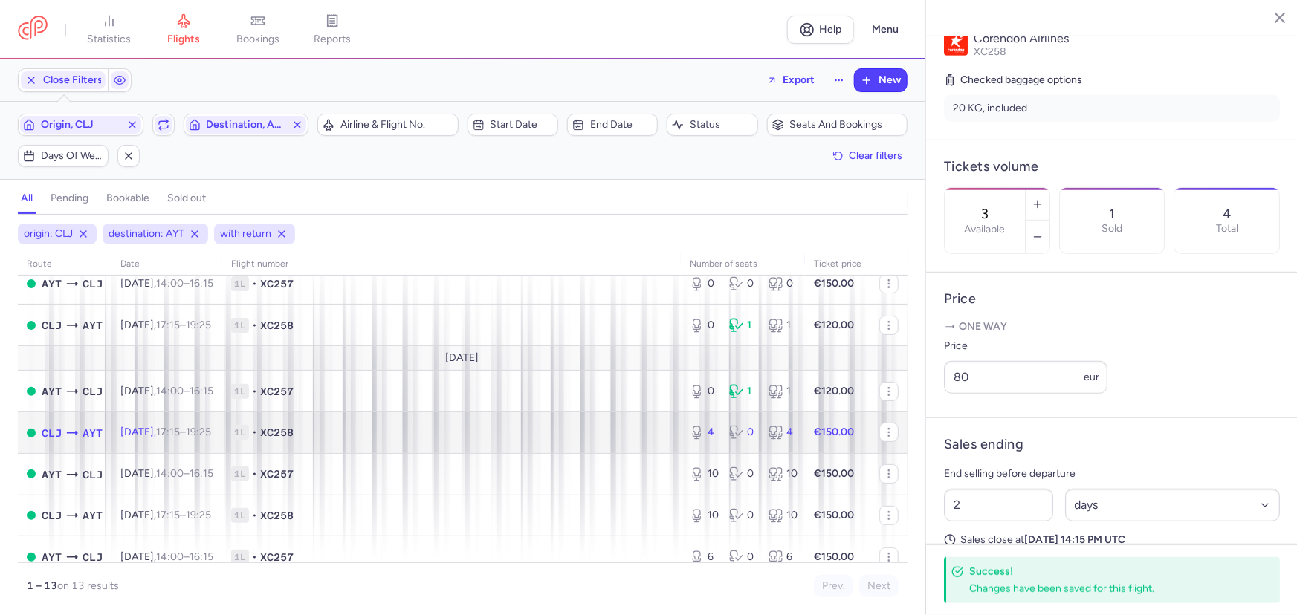
click at [463, 427] on span "1L • XC258" at bounding box center [451, 432] width 441 height 15
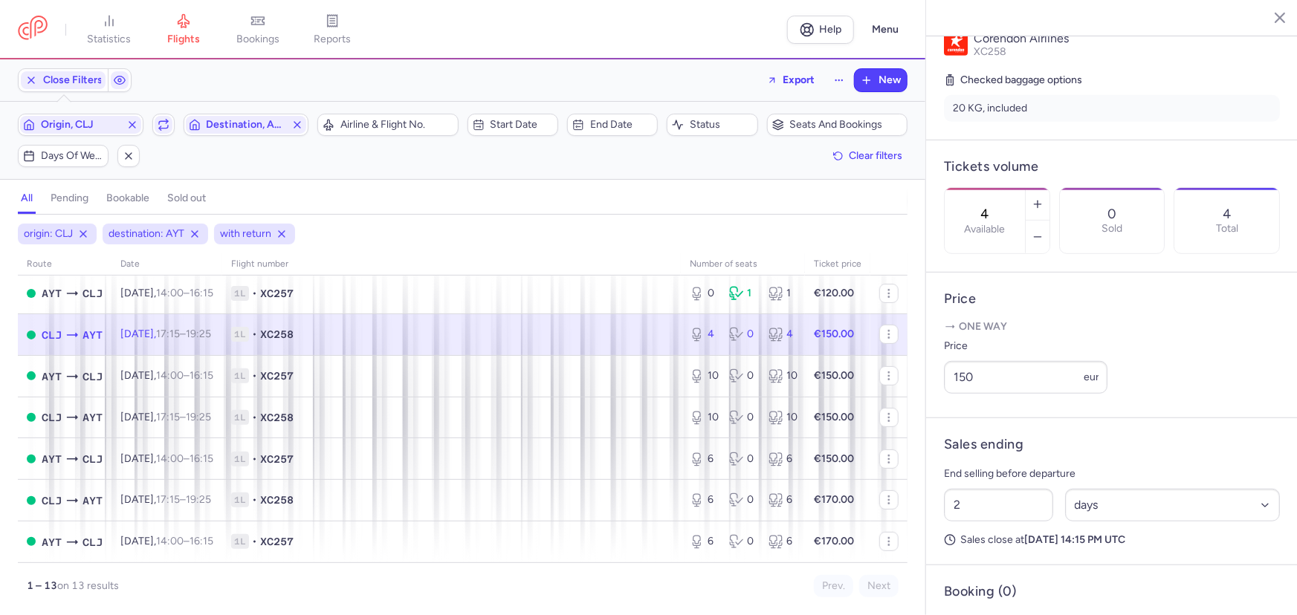
scroll to position [305, 0]
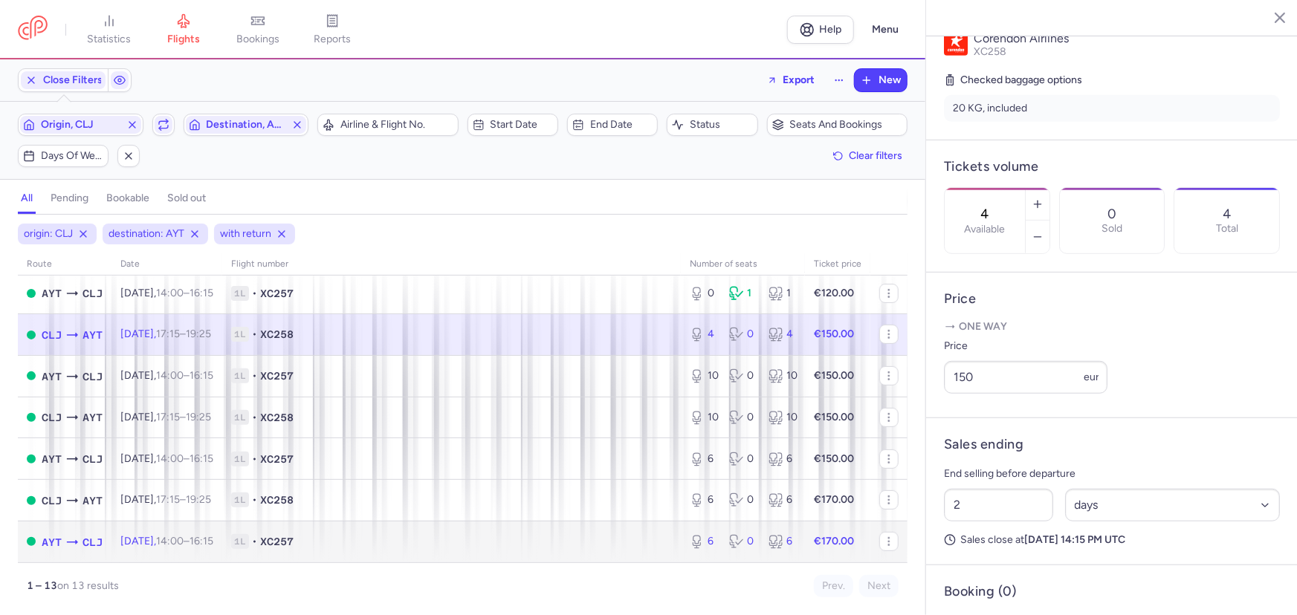
click at [459, 541] on span "1L • XC257" at bounding box center [451, 541] width 441 height 15
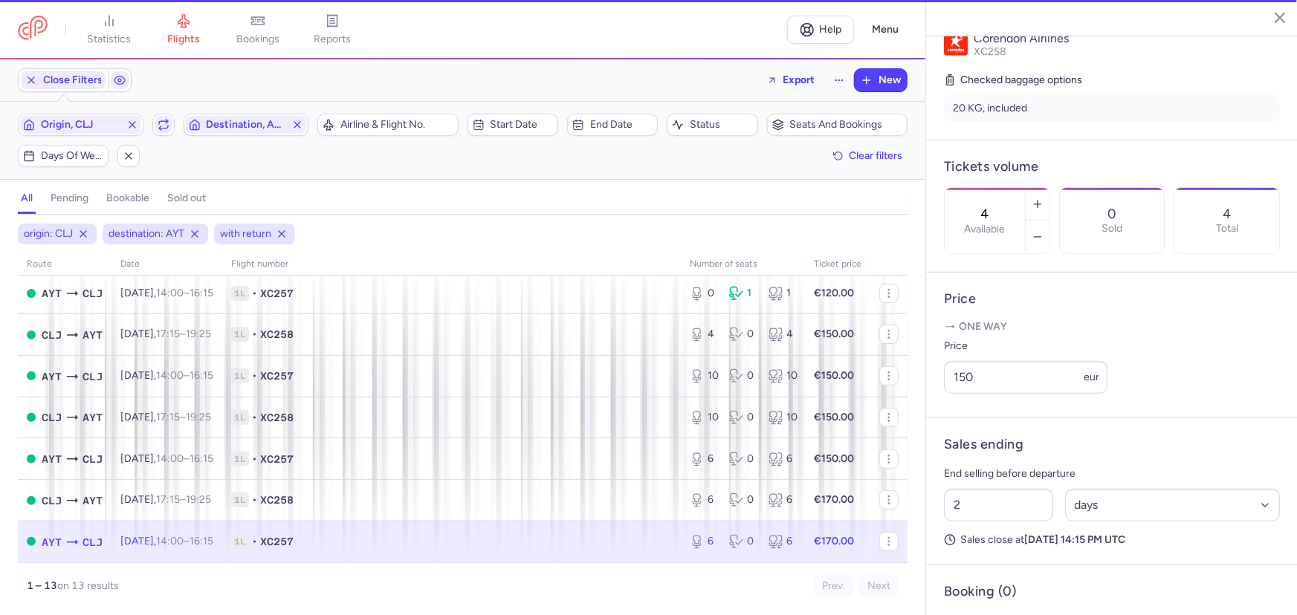
type input "6"
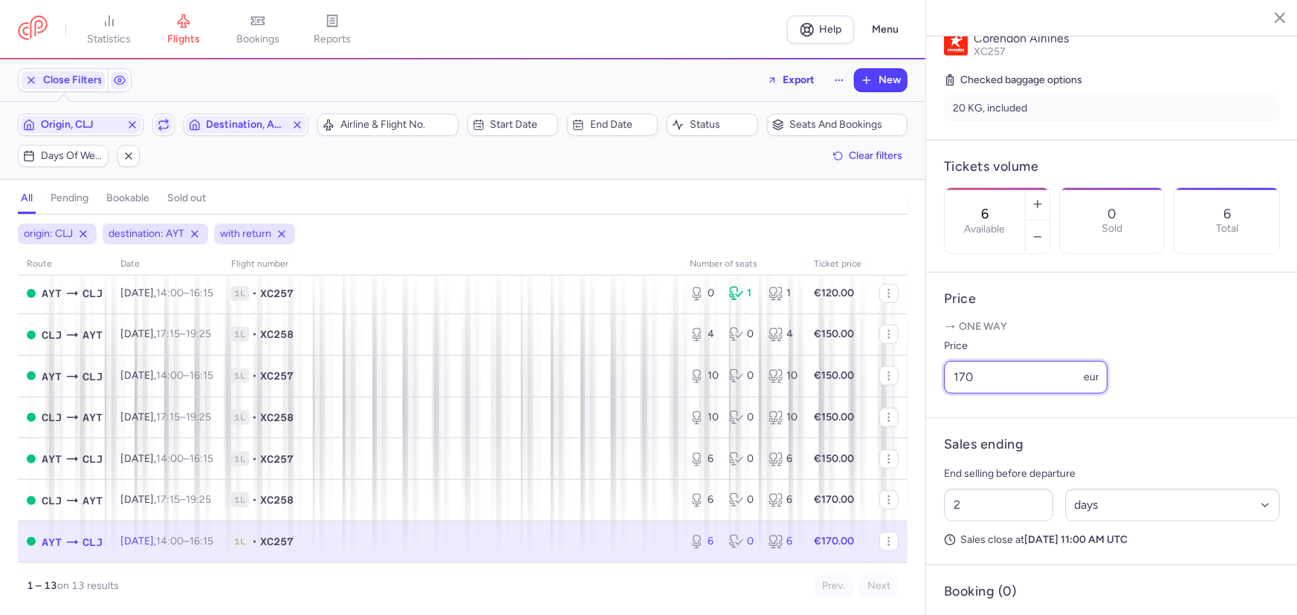
drag, startPoint x: 959, startPoint y: 403, endPoint x: 965, endPoint y: 395, distance: 9.5
click at [965, 394] on input "170" at bounding box center [1026, 377] width 164 height 33
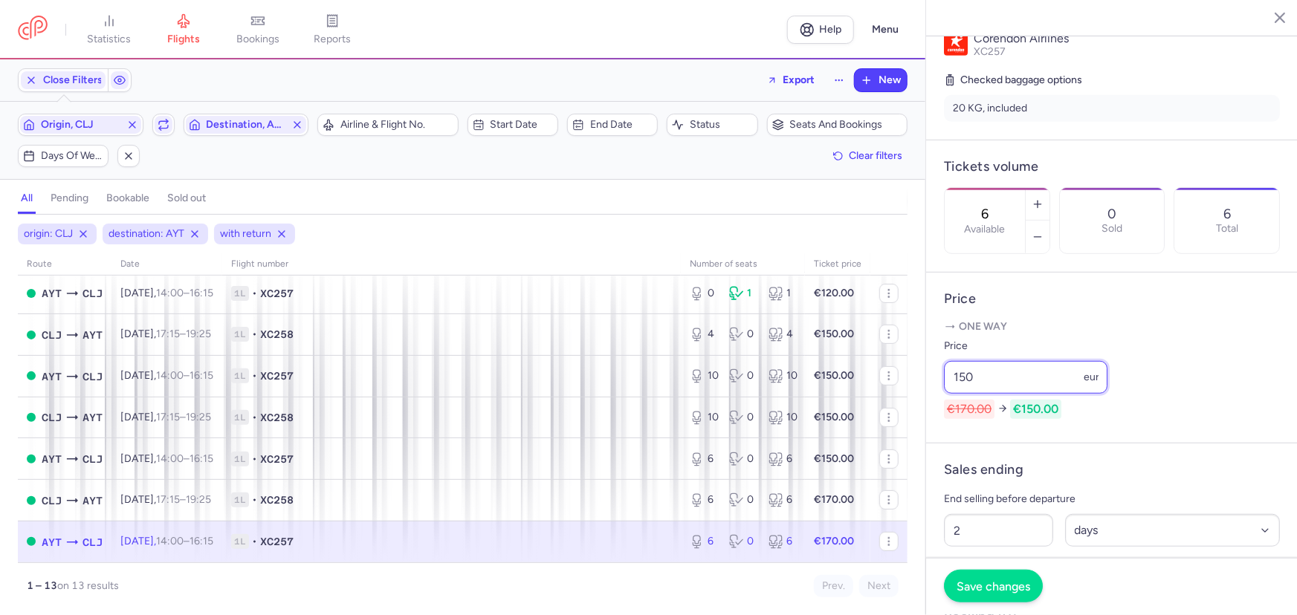
type input "150"
click at [1008, 597] on button "Save changes" at bounding box center [993, 586] width 99 height 33
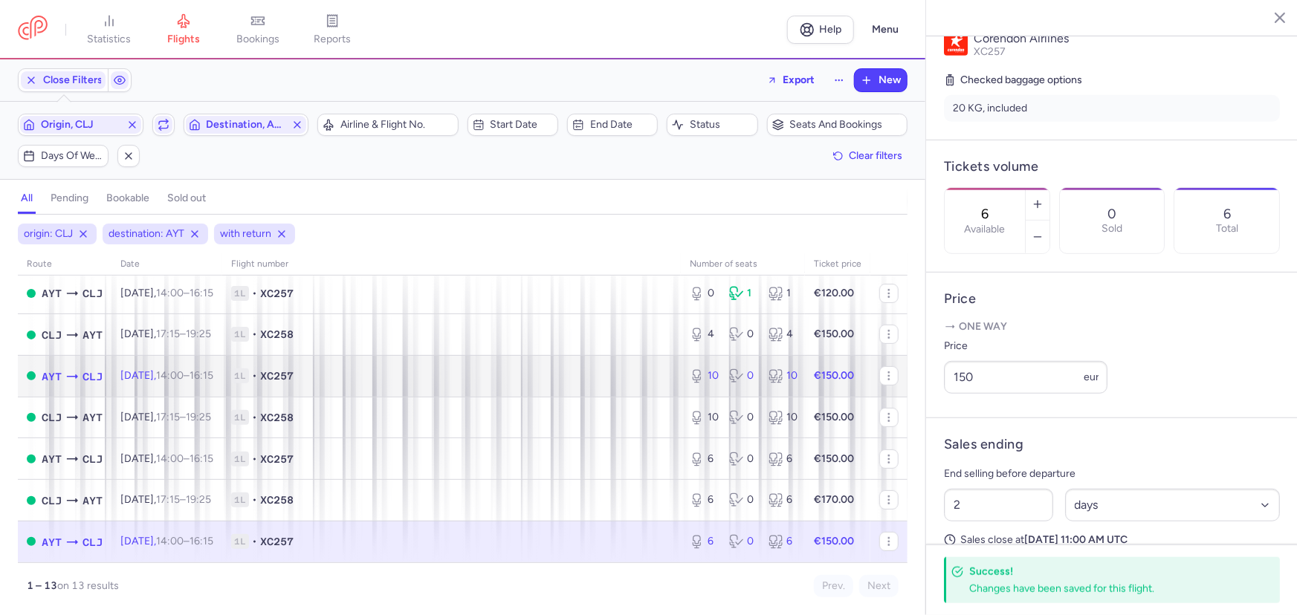
click at [546, 375] on span "1L • XC257" at bounding box center [451, 376] width 441 height 15
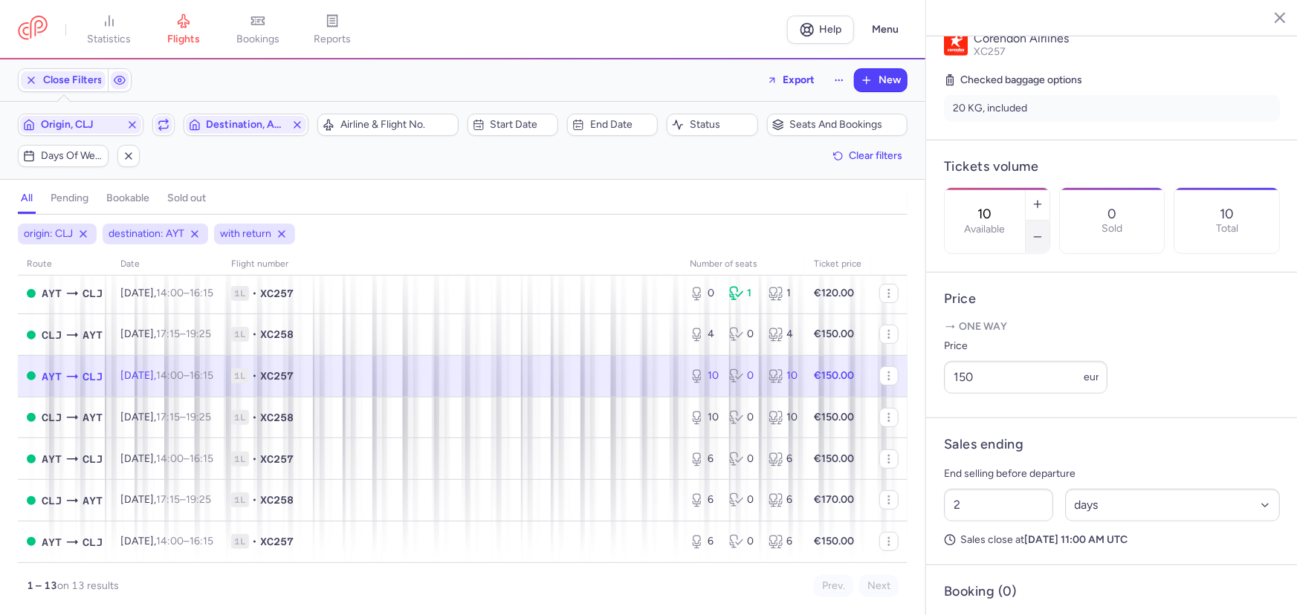
click at [1044, 231] on icon "button" at bounding box center [1038, 237] width 12 height 12
click at [1007, 597] on button "Save changes" at bounding box center [993, 586] width 99 height 33
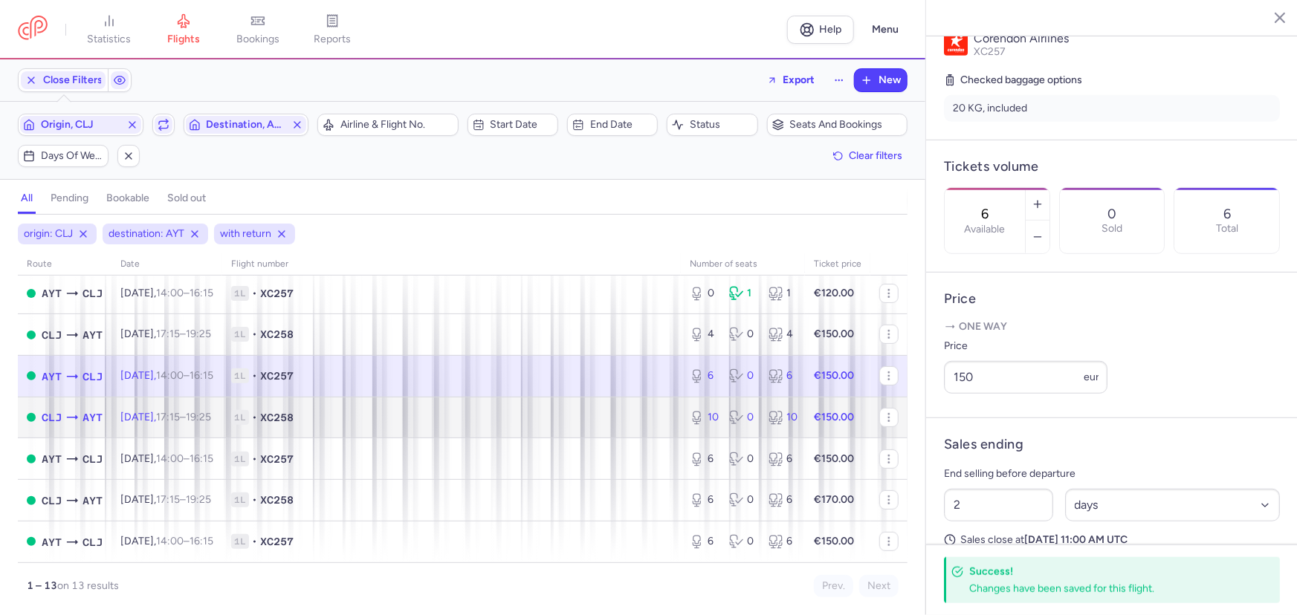
click at [610, 415] on span "1L • XC258" at bounding box center [451, 417] width 441 height 15
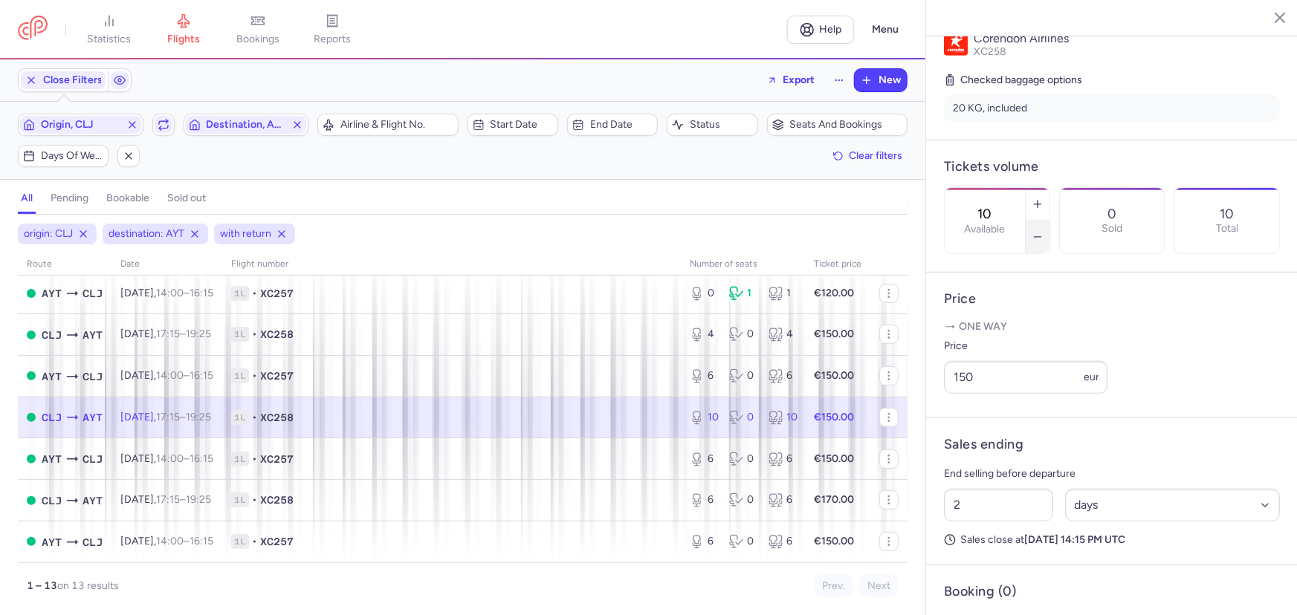
click at [1041, 237] on line "button" at bounding box center [1037, 237] width 7 height 0
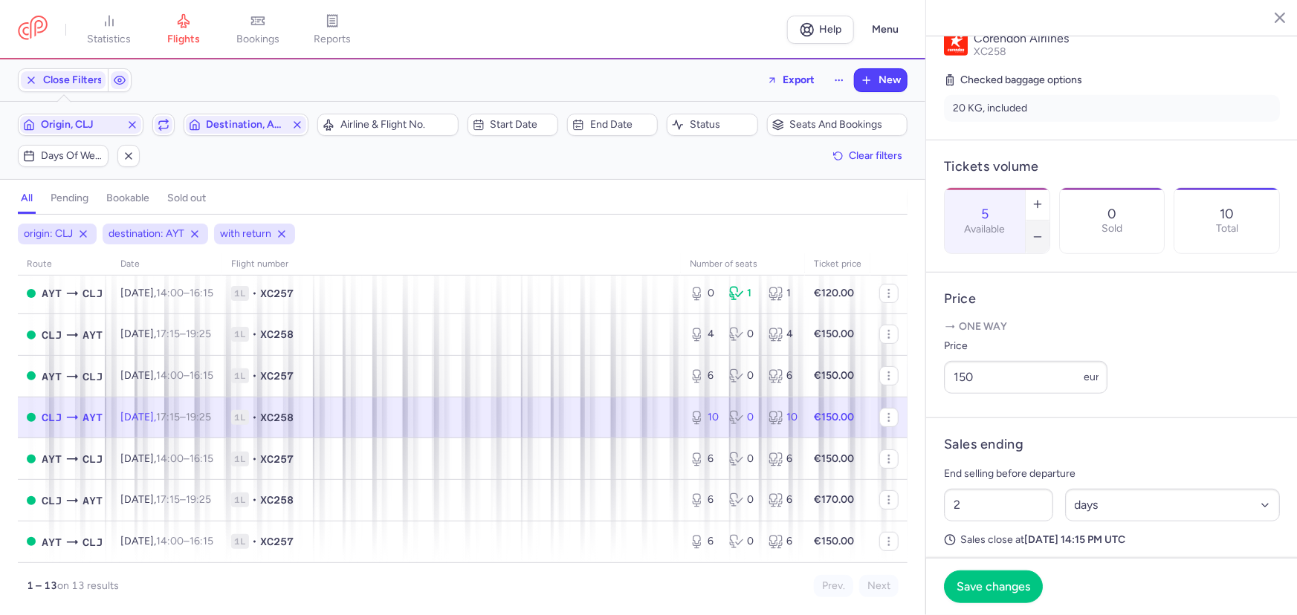
click at [1041, 237] on line "button" at bounding box center [1037, 237] width 7 height 0
click at [1044, 198] on icon "button" at bounding box center [1038, 204] width 12 height 12
type input "6"
click at [982, 580] on button "Save changes" at bounding box center [993, 586] width 99 height 33
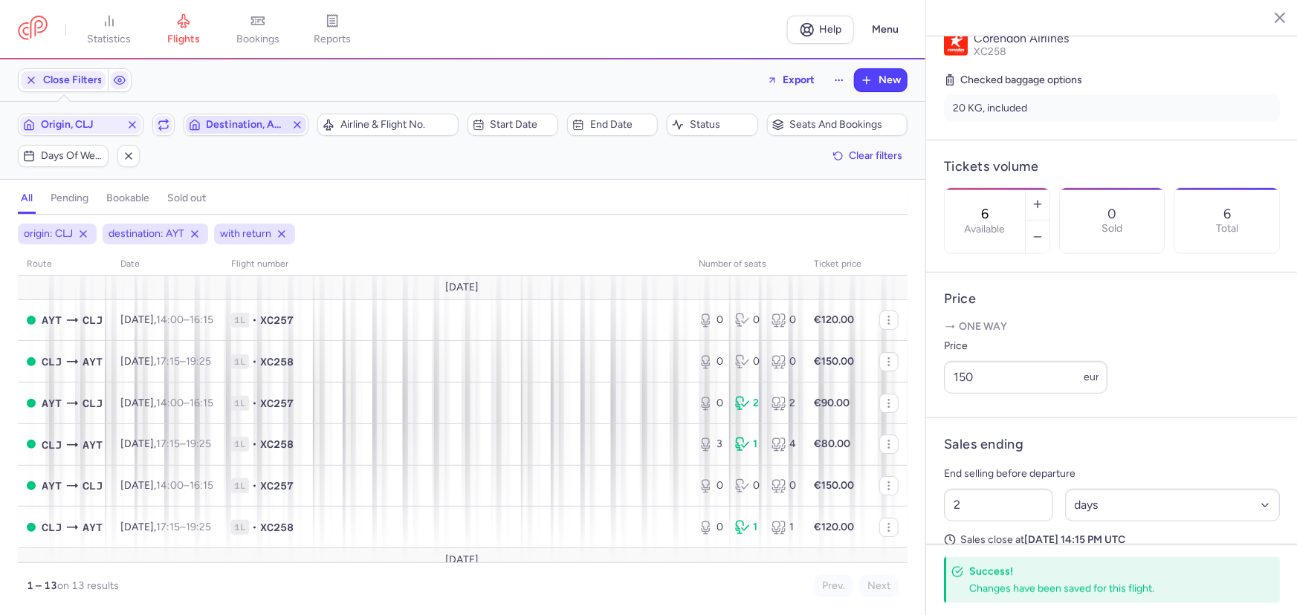
click at [246, 126] on span "Destination, AYT" at bounding box center [247, 125] width 80 height 12
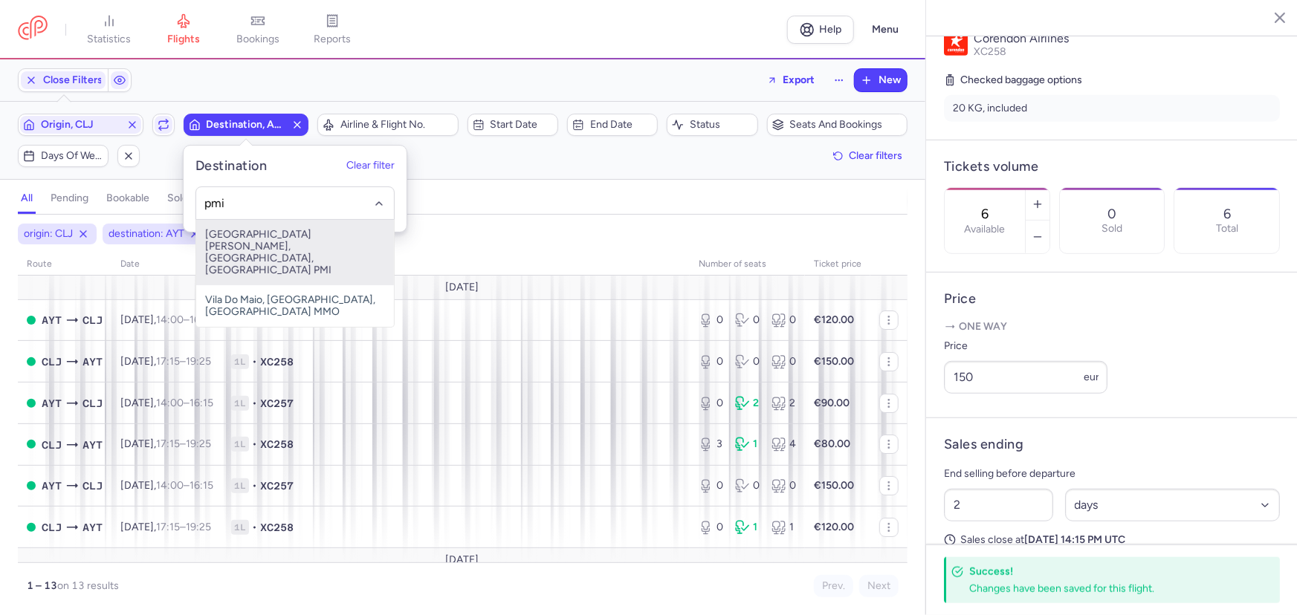
click at [277, 244] on span "[GEOGRAPHIC_DATA][PERSON_NAME], [GEOGRAPHIC_DATA], [GEOGRAPHIC_DATA] PMI" at bounding box center [295, 252] width 198 height 65
type input "pmi"
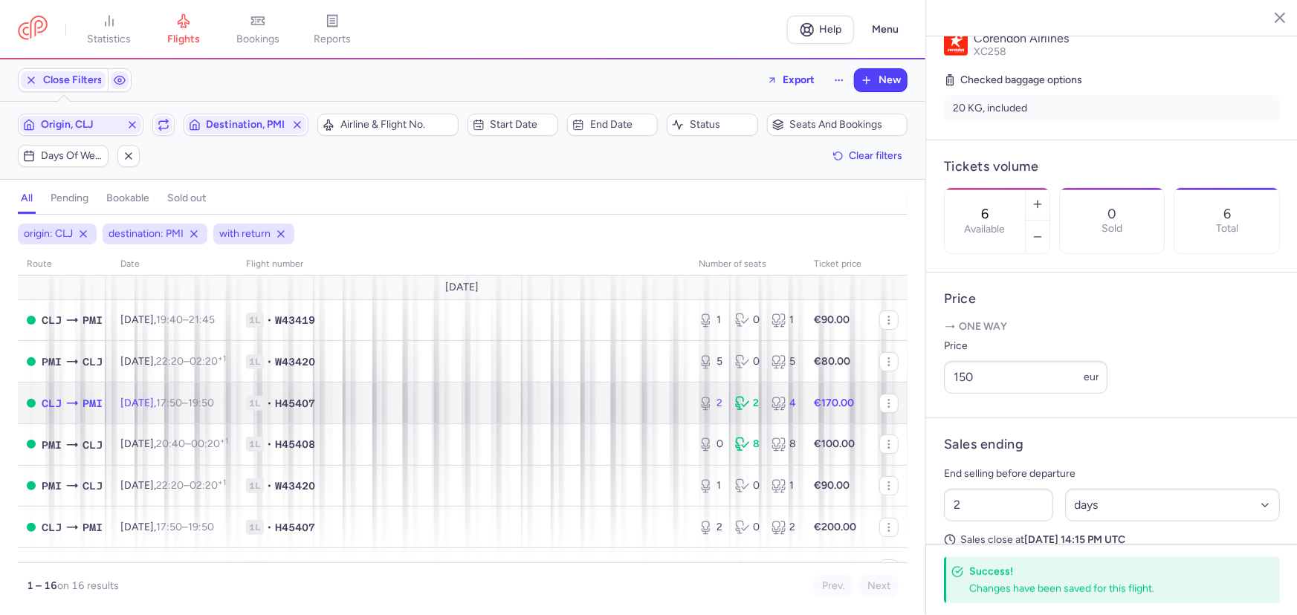
click at [407, 398] on span "1L • H45407" at bounding box center [463, 403] width 435 height 15
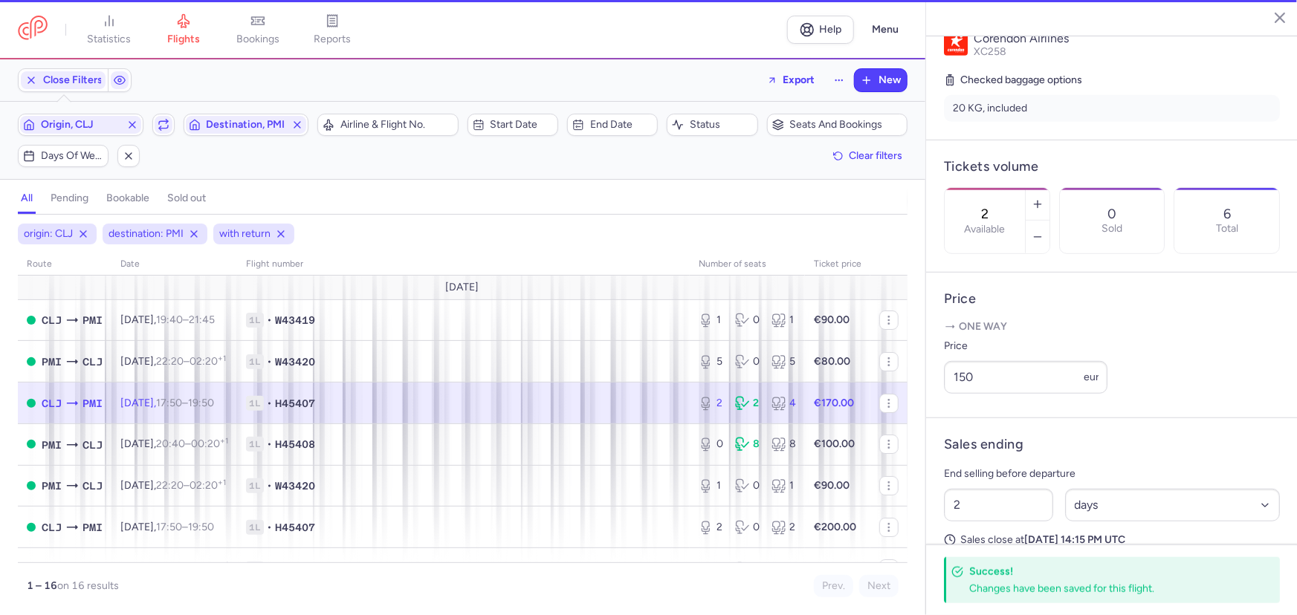
scroll to position [349, 0]
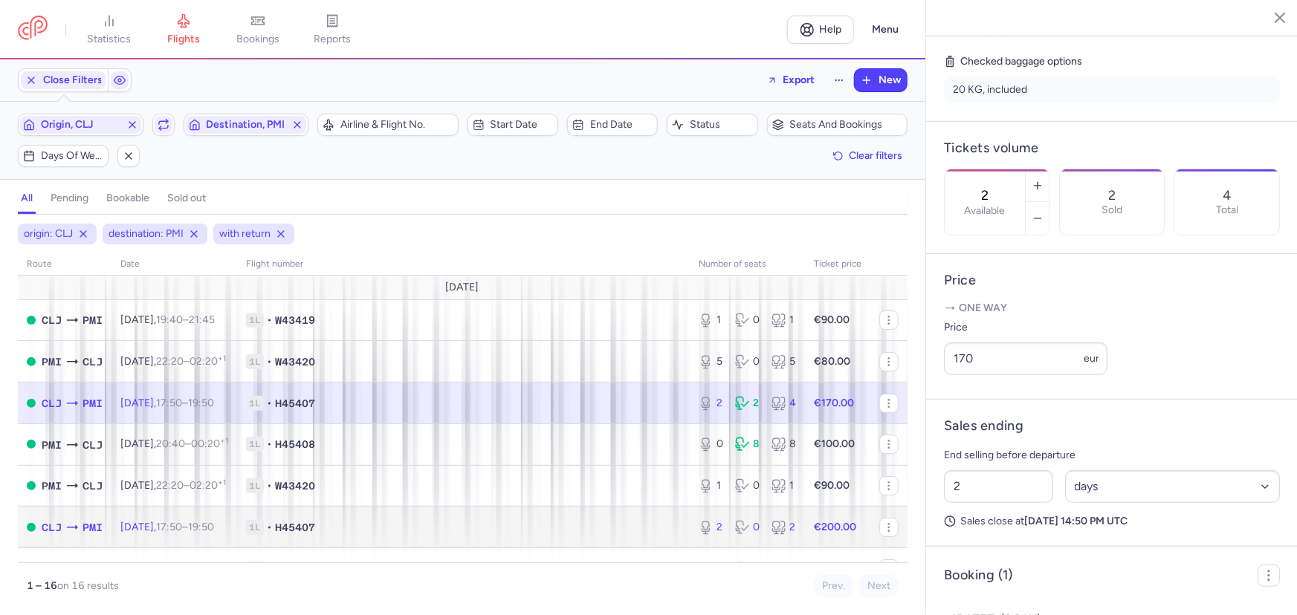
click at [433, 531] on span "1L • H45407" at bounding box center [463, 527] width 435 height 15
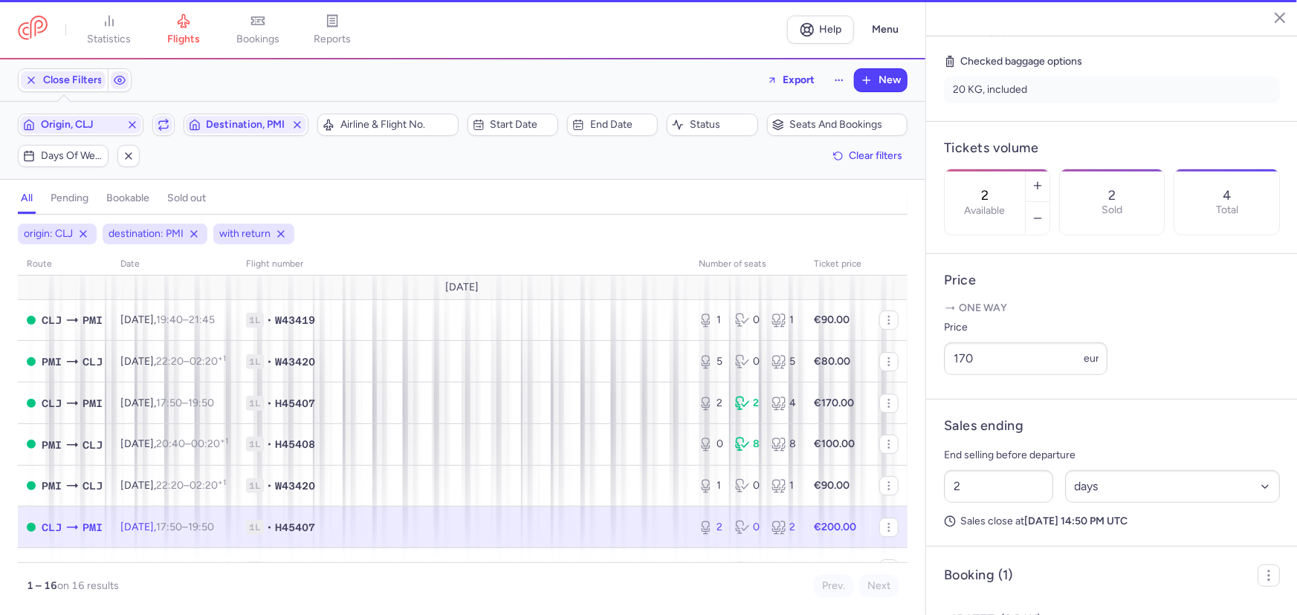
scroll to position [337, 0]
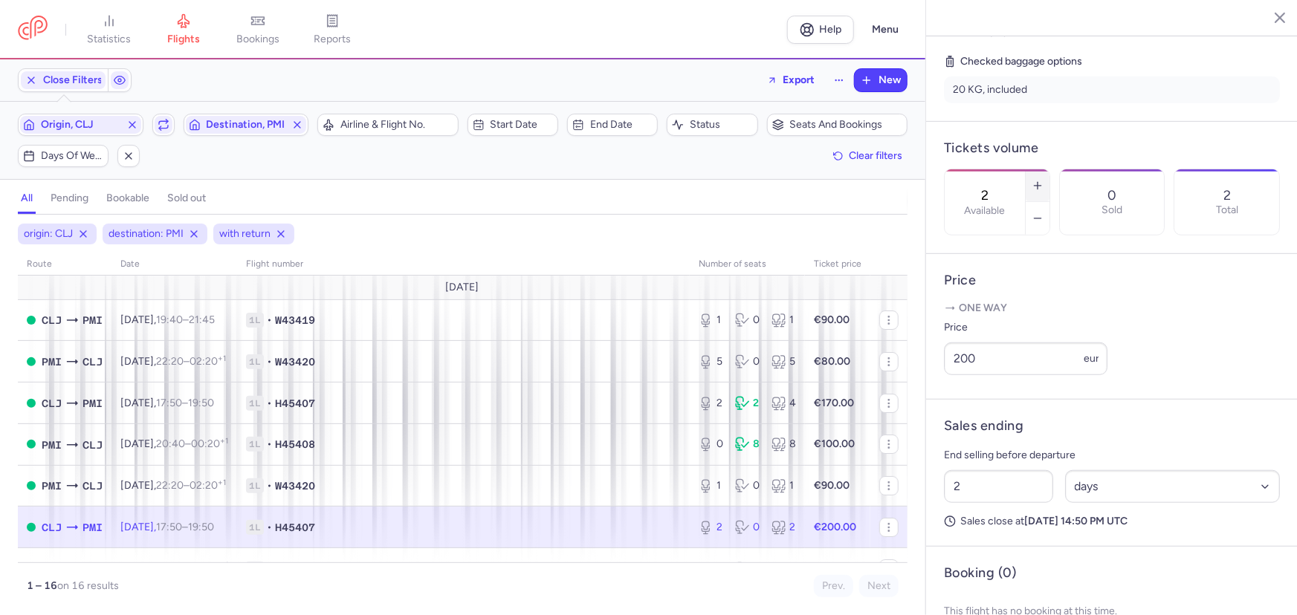
click at [1050, 169] on button "button" at bounding box center [1038, 185] width 24 height 33
type input "4"
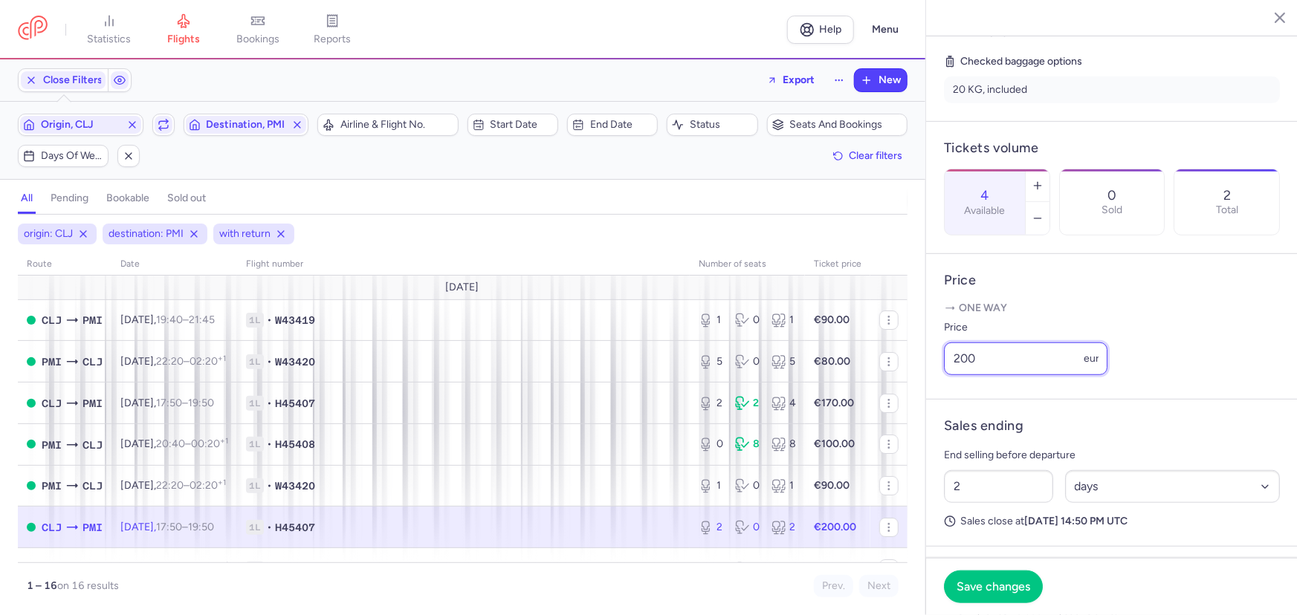
drag, startPoint x: 1012, startPoint y: 398, endPoint x: 940, endPoint y: 384, distance: 73.3
click at [940, 384] on article "Price One way Price 200 eur" at bounding box center [1112, 327] width 372 height 146
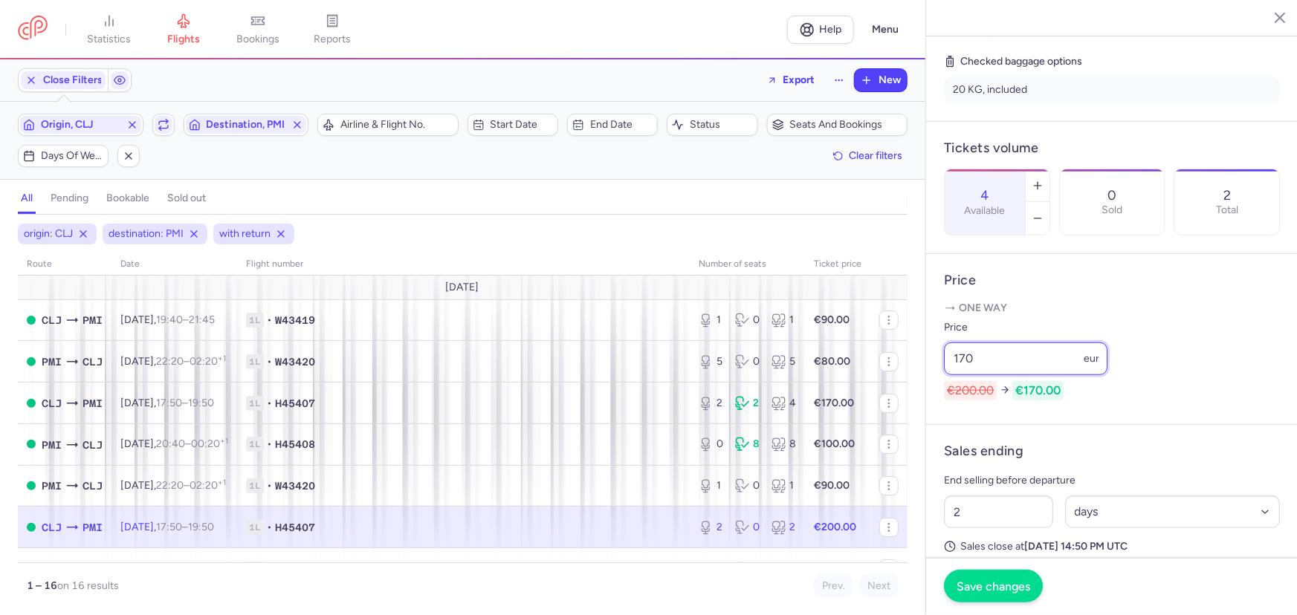
type input "170"
click at [1012, 594] on button "Save changes" at bounding box center [993, 586] width 99 height 33
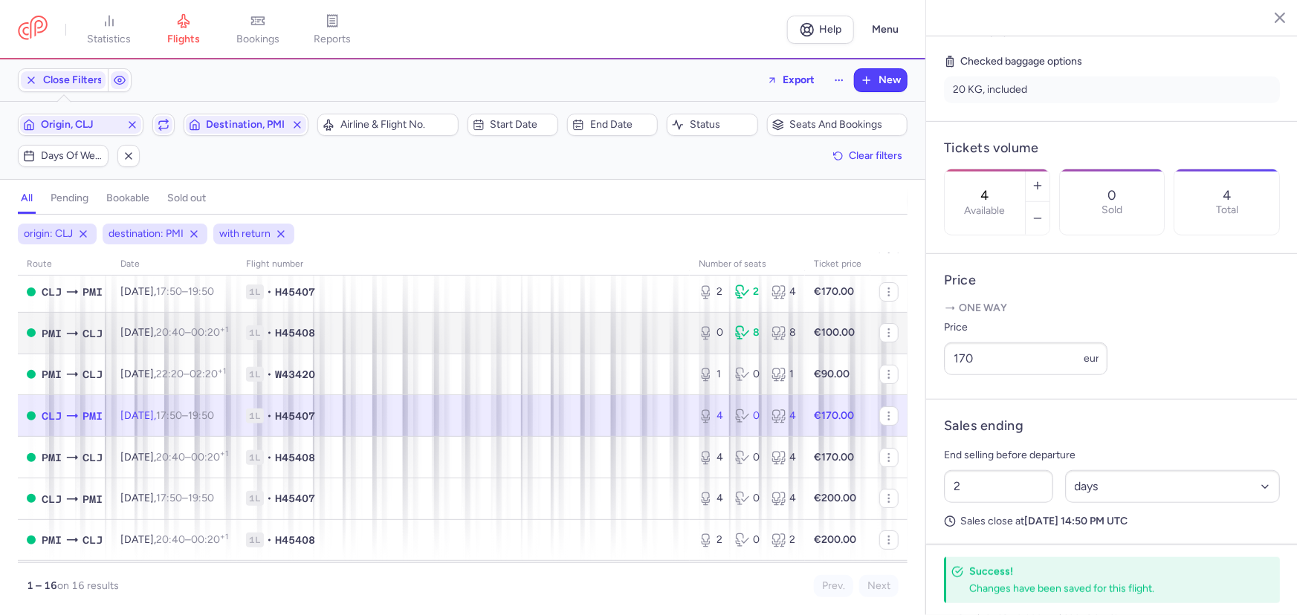
scroll to position [135, 0]
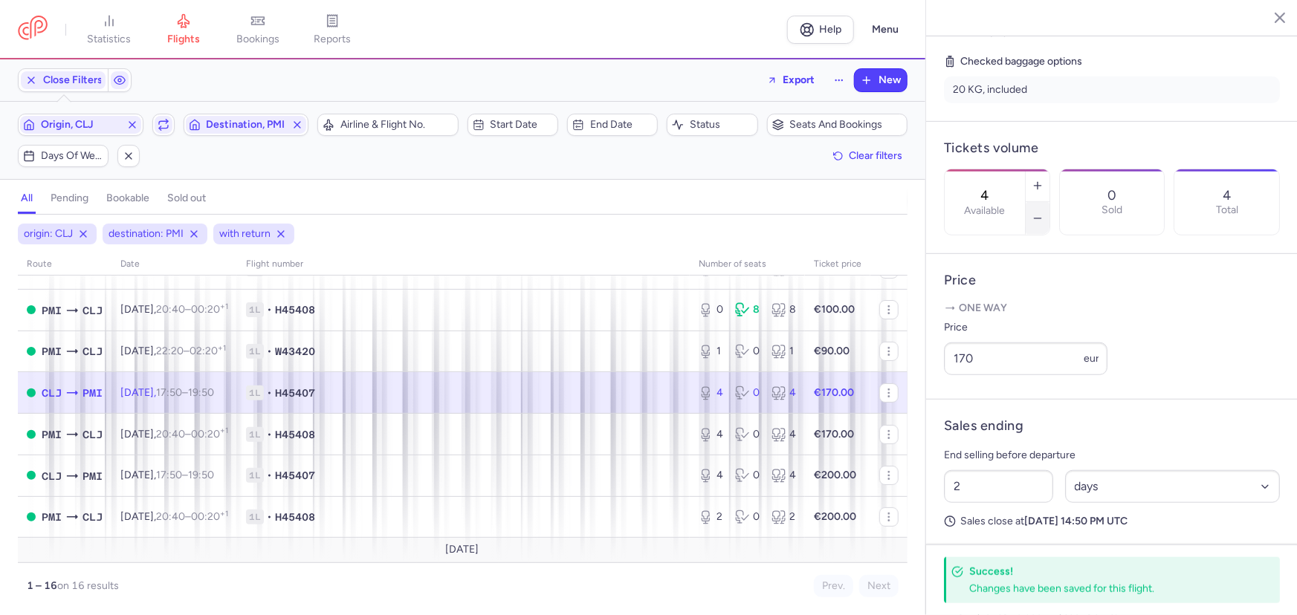
click at [1050, 202] on button "button" at bounding box center [1038, 218] width 24 height 33
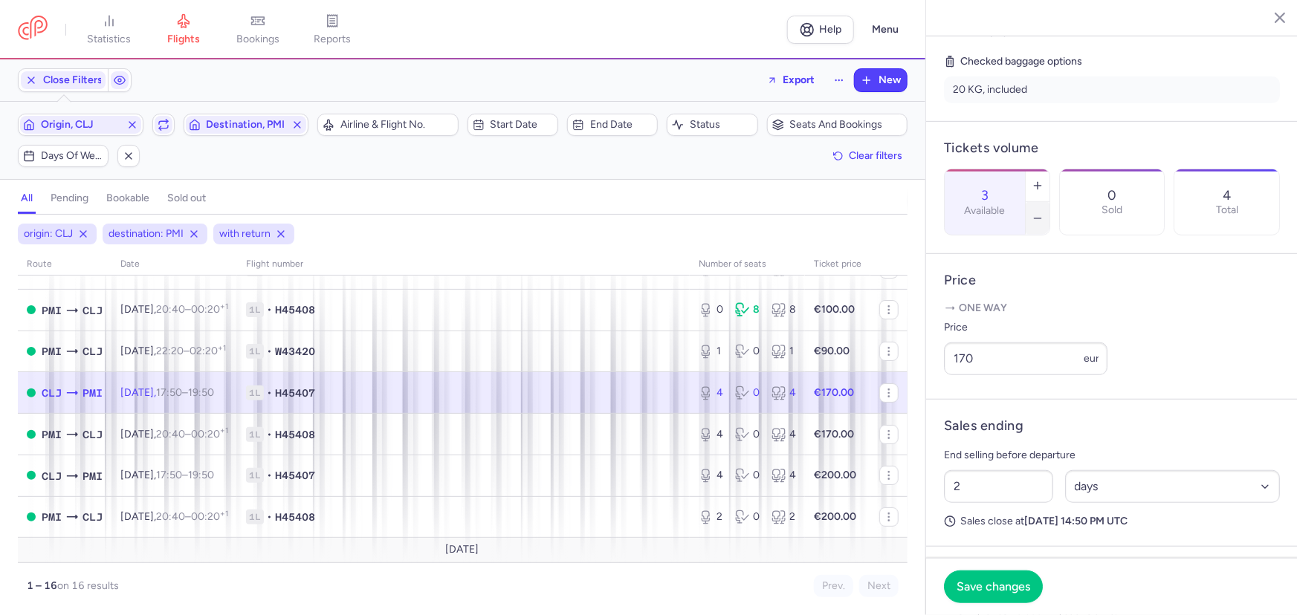
click at [1050, 202] on button "button" at bounding box center [1038, 218] width 24 height 33
click at [992, 598] on button "Save changes" at bounding box center [993, 586] width 99 height 33
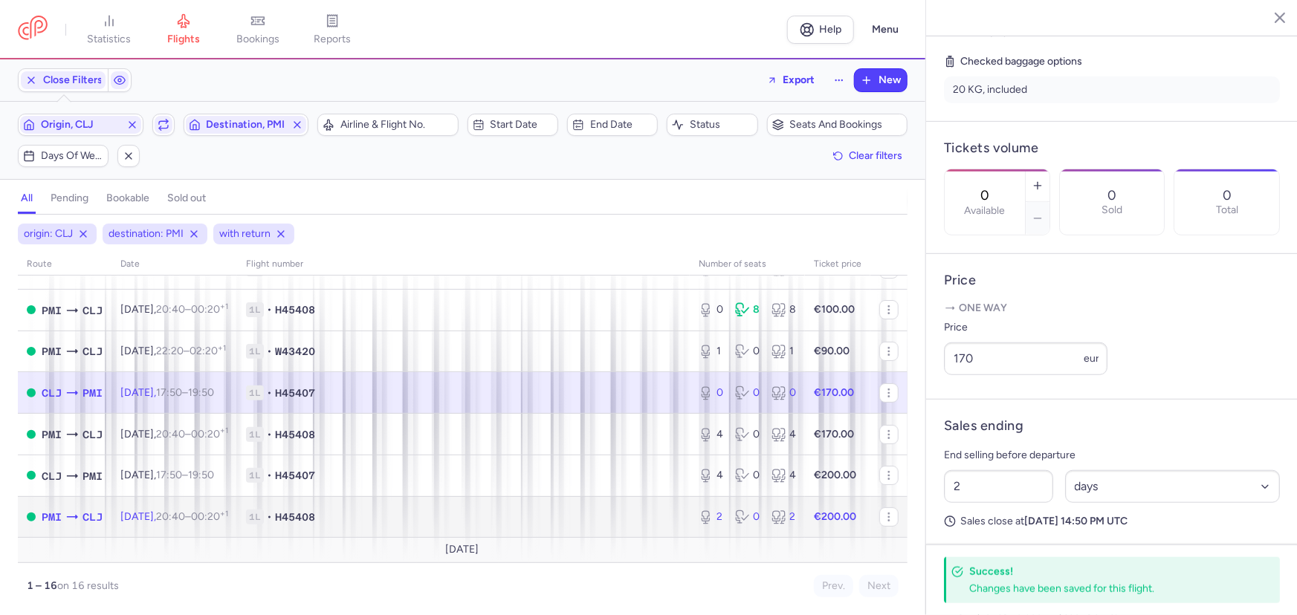
click at [453, 509] on td "1L • H45408" at bounding box center [463, 518] width 453 height 42
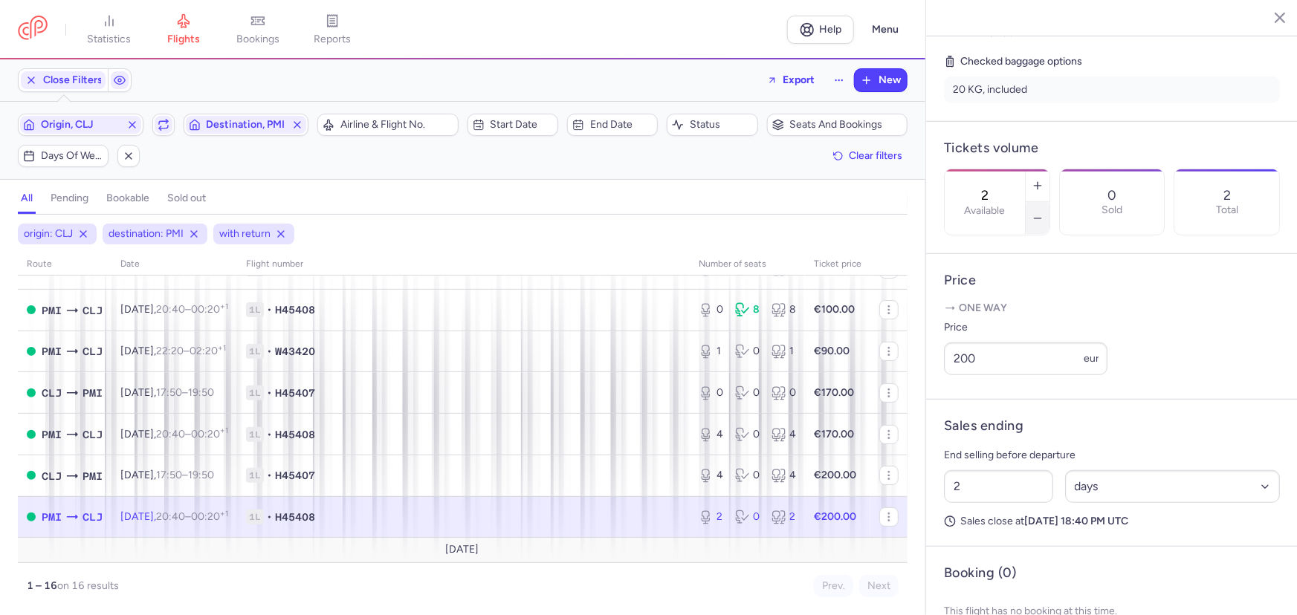
click at [1050, 202] on button "button" at bounding box center [1038, 218] width 24 height 33
click at [1003, 578] on button "Save changes" at bounding box center [993, 586] width 99 height 33
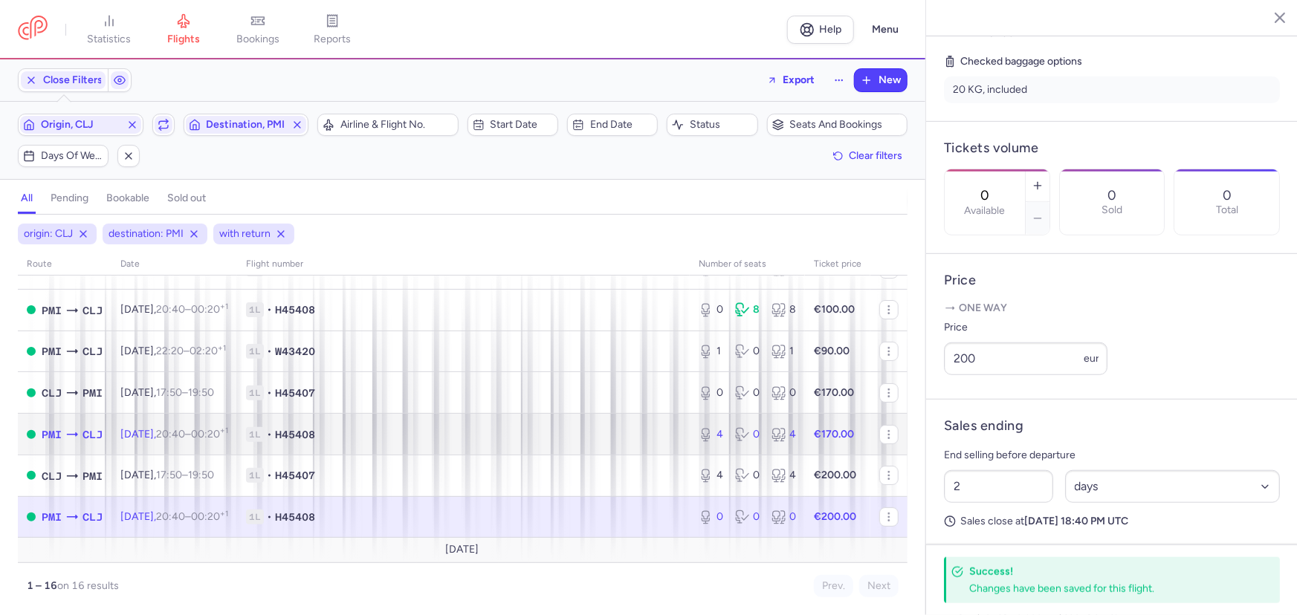
click at [419, 434] on span "1L • H45408" at bounding box center [463, 434] width 435 height 15
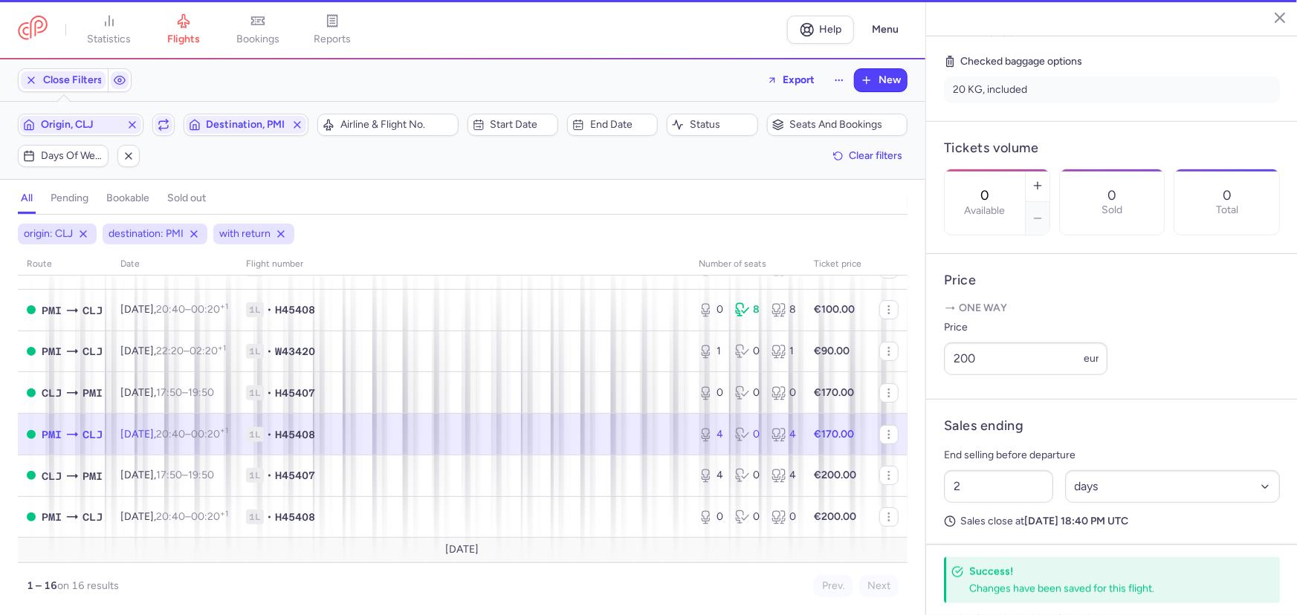
type input "4"
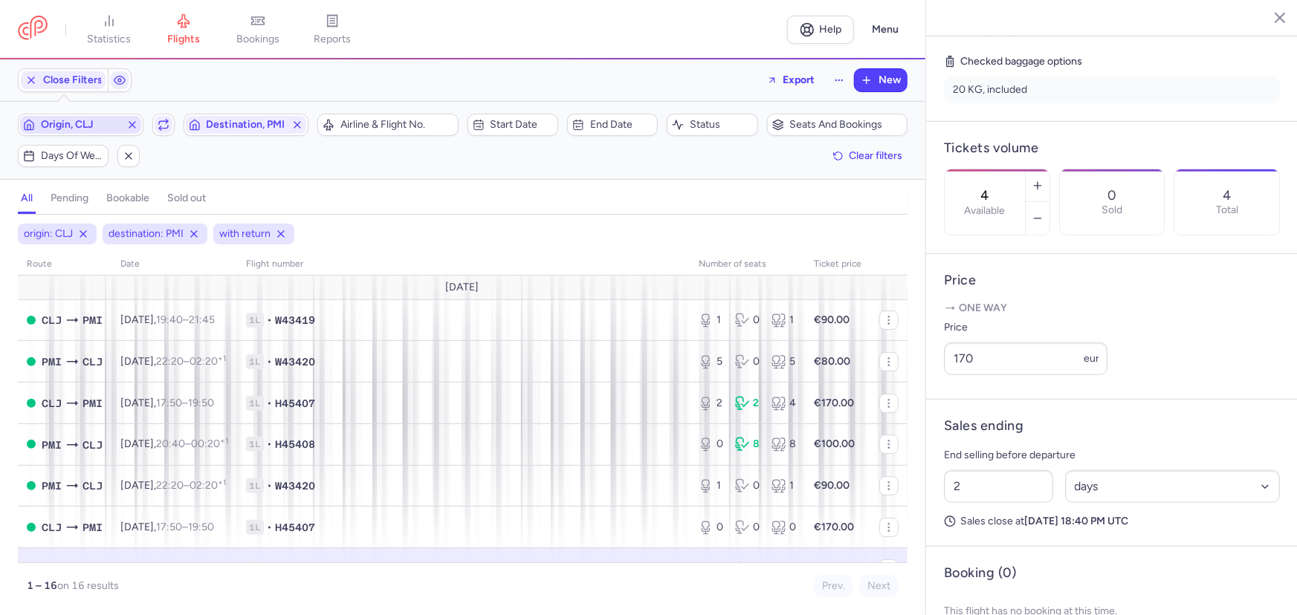
click at [106, 119] on span "Origin, CLJ" at bounding box center [81, 125] width 80 height 12
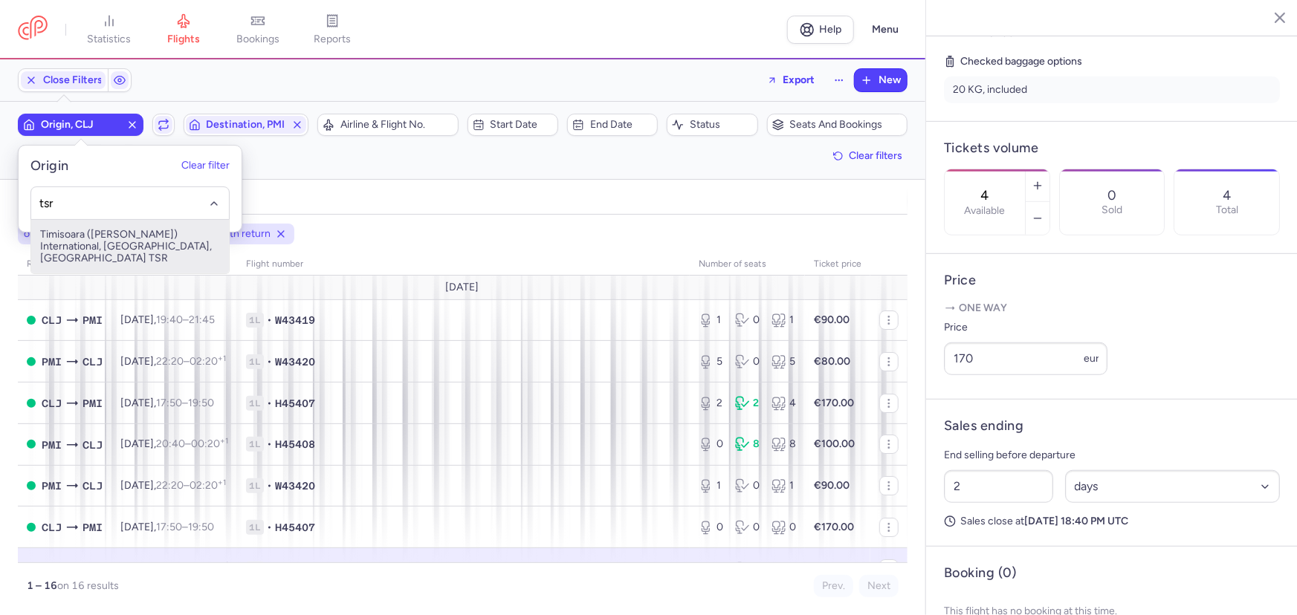
click at [101, 248] on span "Timisoara ([PERSON_NAME]) International, [GEOGRAPHIC_DATA], [GEOGRAPHIC_DATA] T…" at bounding box center [130, 247] width 198 height 54
type input "tsr"
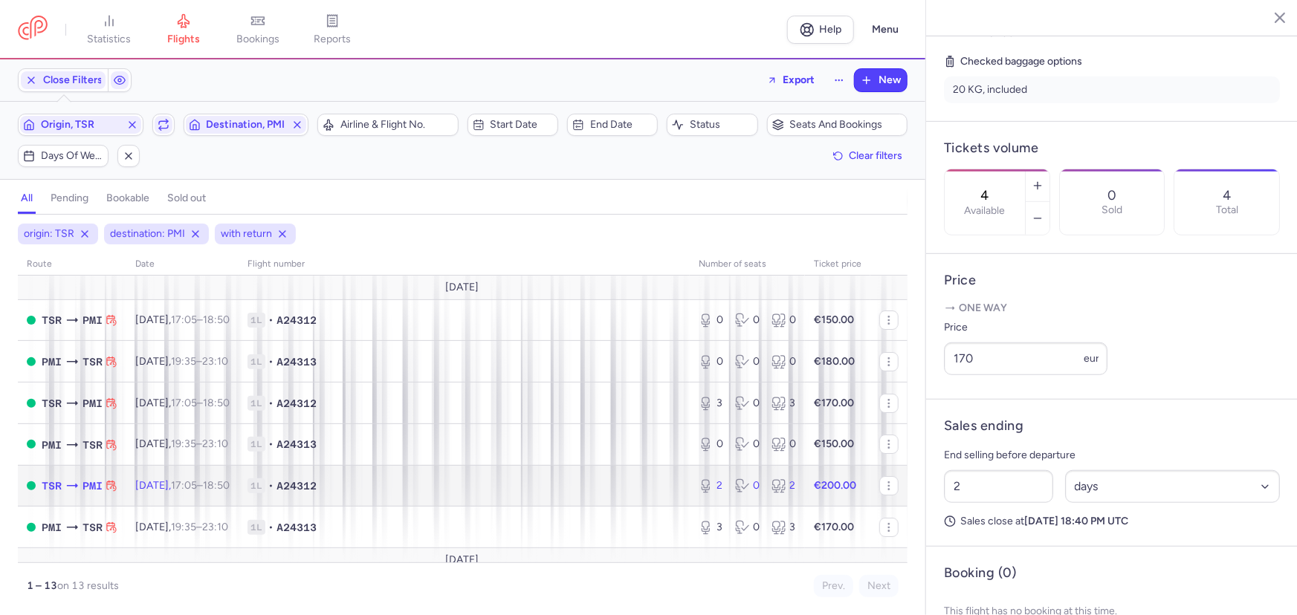
click at [407, 488] on span "1L • A24312" at bounding box center [464, 486] width 433 height 15
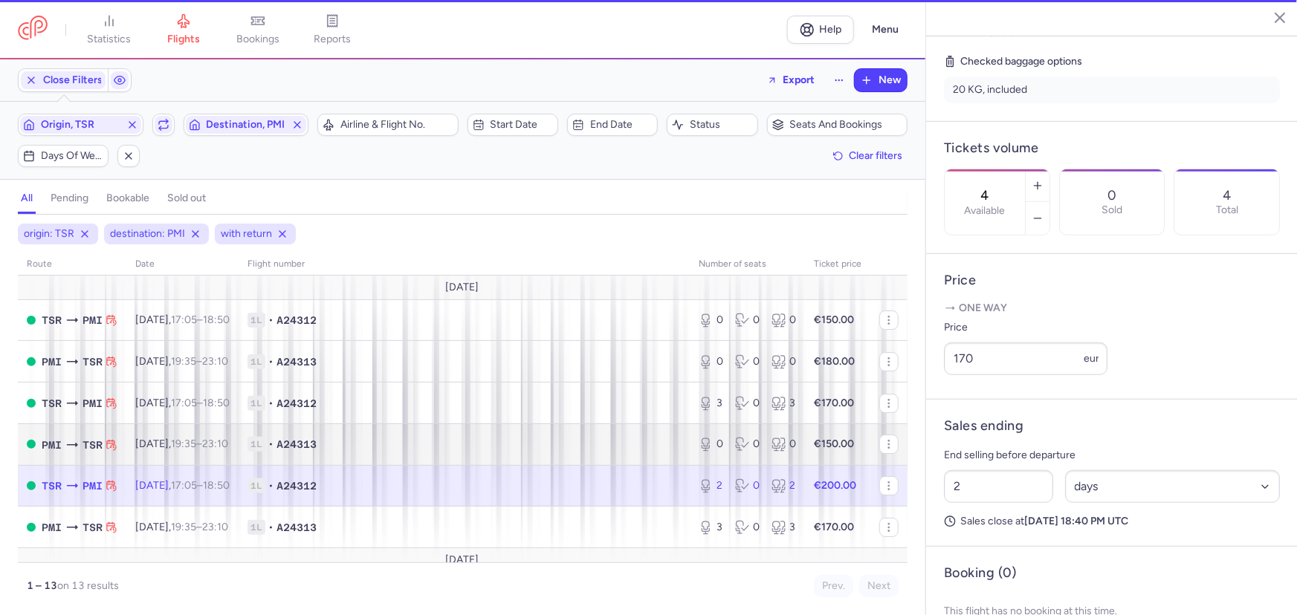
type input "2"
